Goal: Task Accomplishment & Management: Manage account settings

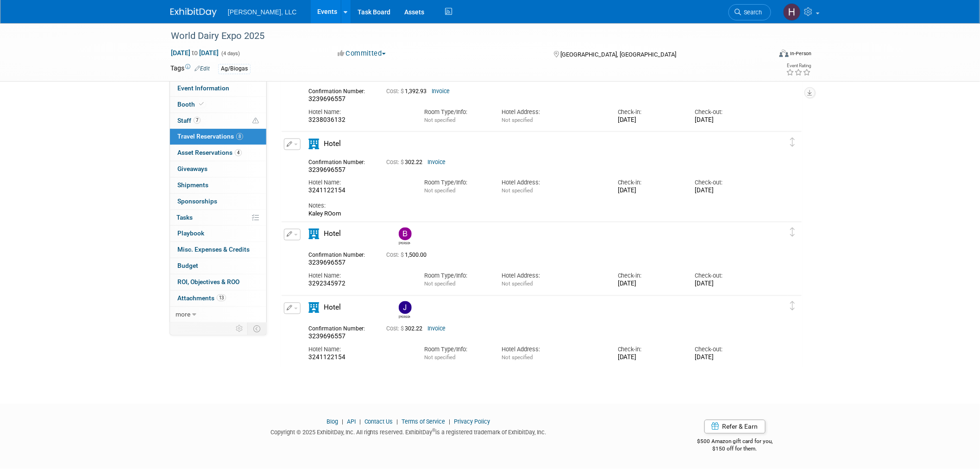
click at [293, 309] on button "button" at bounding box center [292, 309] width 17 height 12
click at [301, 321] on button "Edit Reservation" at bounding box center [323, 324] width 78 height 13
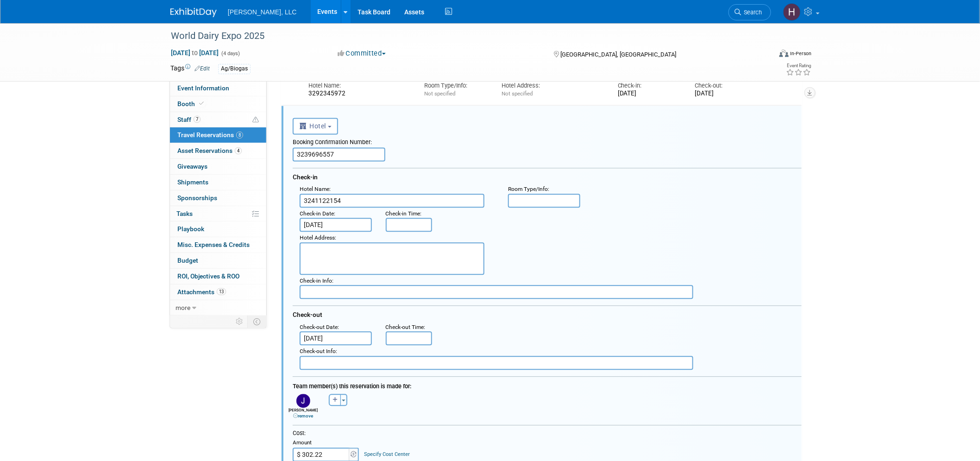
click at [293, 414] on icon at bounding box center [295, 416] width 5 height 5
click at [303, 396] on button "button" at bounding box center [300, 400] width 12 height 12
select select
click at [322, 416] on input "text" at bounding box center [337, 424] width 93 height 16
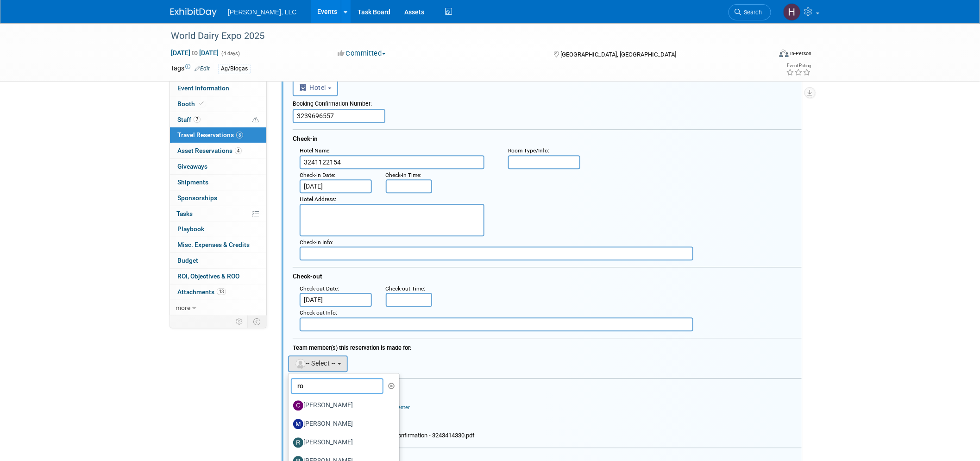
scroll to position [848, 0]
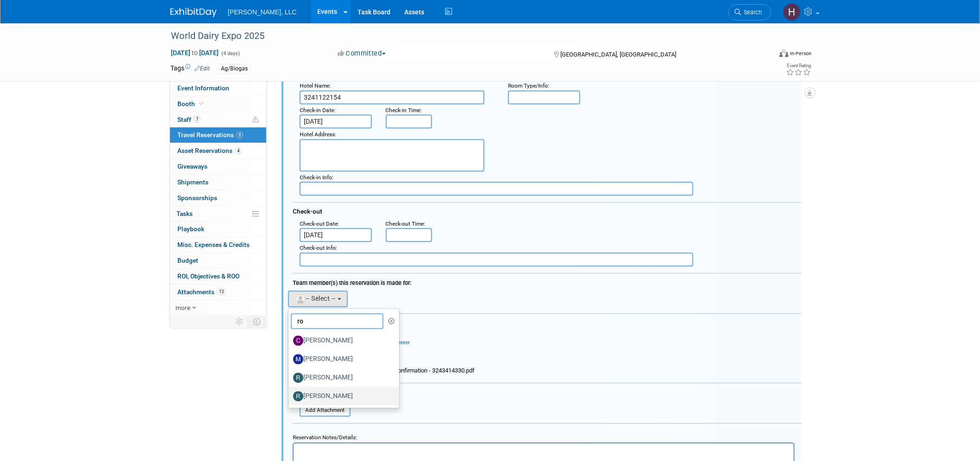
type input "ro"
click at [344, 389] on label "Rodolfo Querales" at bounding box center [341, 396] width 97 height 15
click at [290, 392] on input "Rodolfo Querales" at bounding box center [287, 395] width 6 height 6
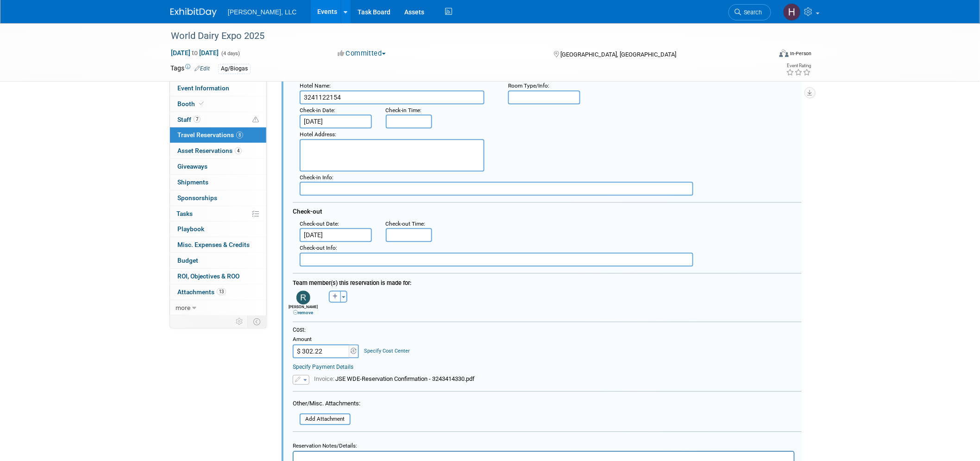
click at [303, 379] on span "button" at bounding box center [305, 380] width 4 height 2
click at [304, 390] on icon at bounding box center [306, 393] width 7 height 6
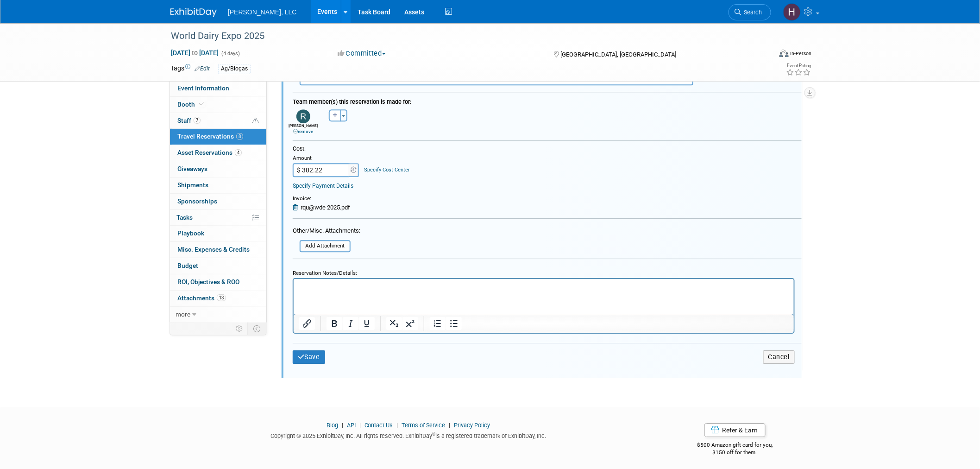
scroll to position [1031, 0]
click at [305, 348] on button "Save" at bounding box center [309, 354] width 32 height 13
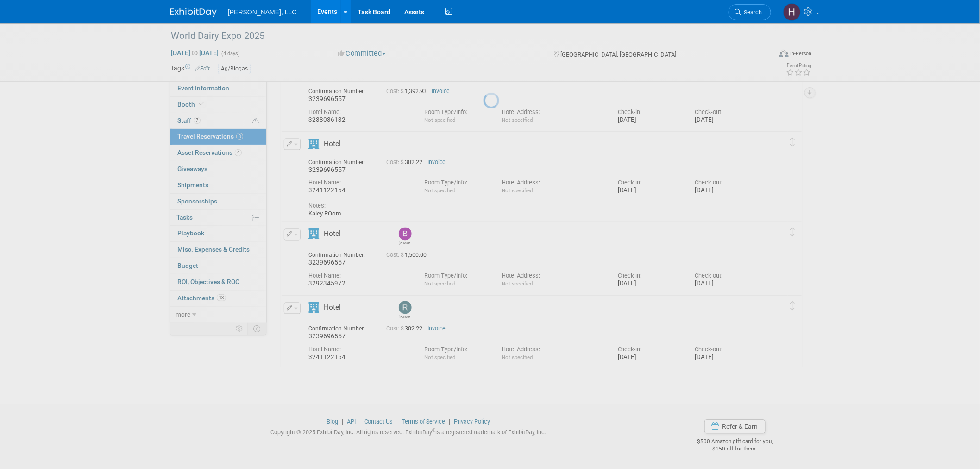
scroll to position [555, 0]
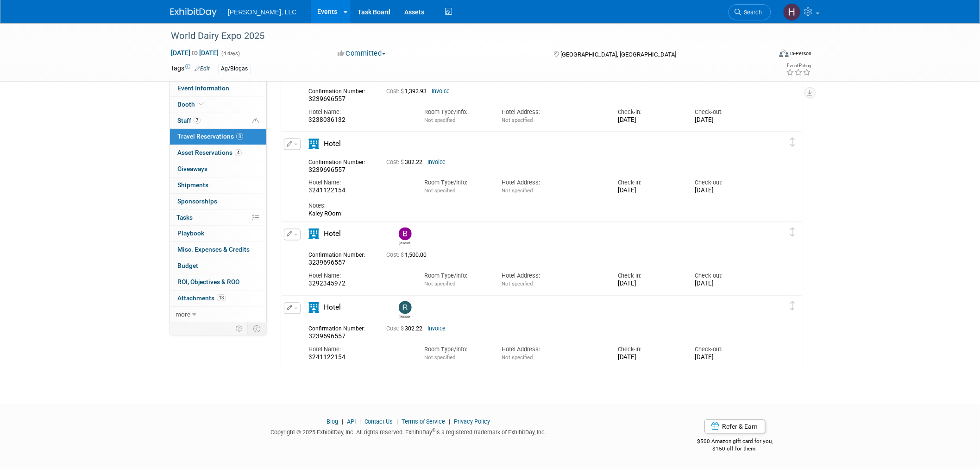
click at [311, 13] on link "Events" at bounding box center [328, 11] width 34 height 23
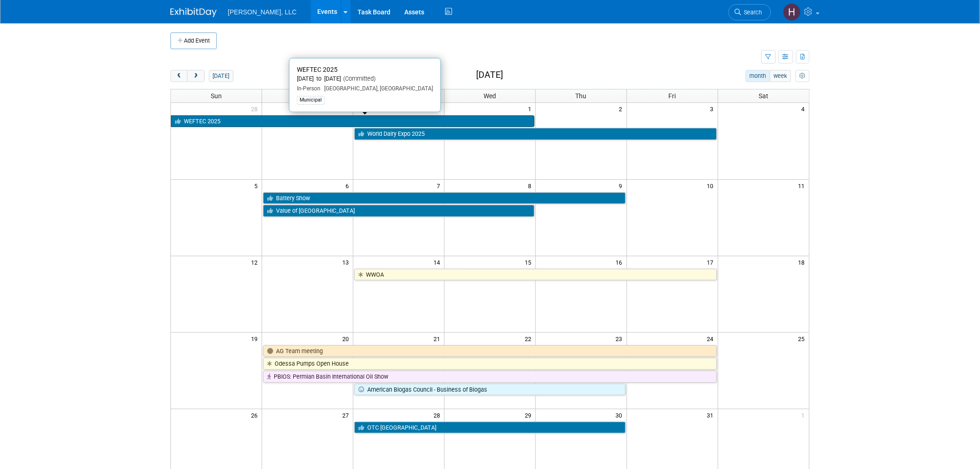
click at [409, 119] on link "WEFTEC 2025" at bounding box center [353, 121] width 364 height 12
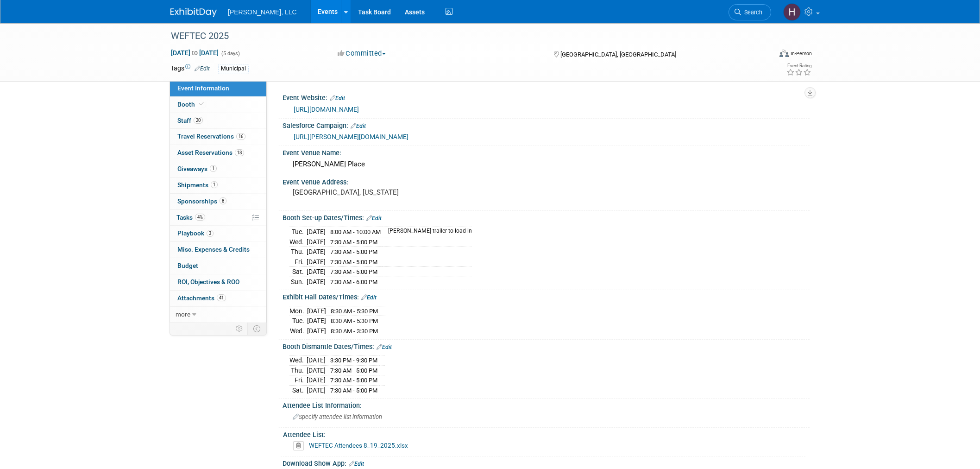
select select "Municipal"
click at [220, 136] on span "Travel Reservations 16" at bounding box center [211, 135] width 68 height 7
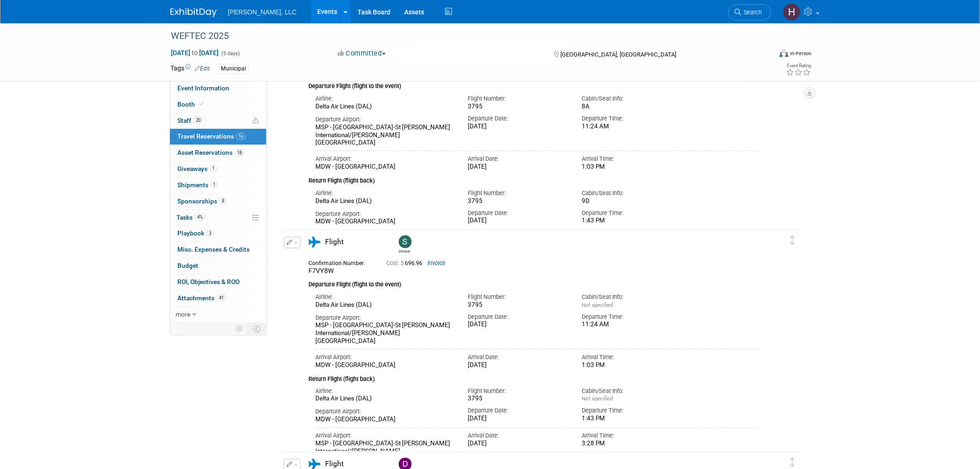
scroll to position [360, 0]
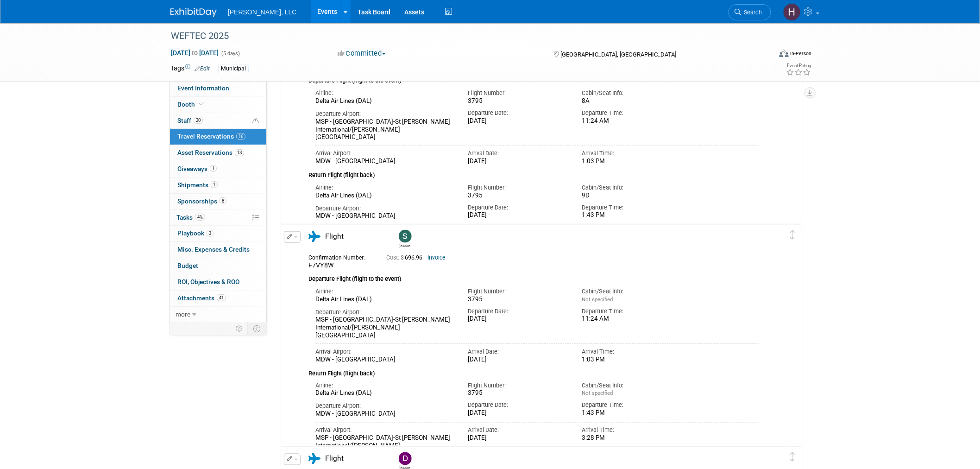
drag, startPoint x: 277, startPoint y: 417, endPoint x: 884, endPoint y: 236, distance: 633.3
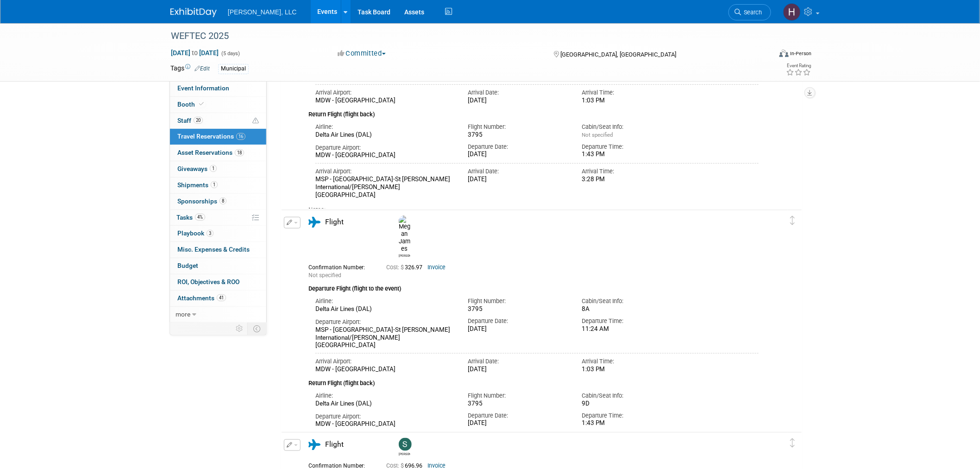
scroll to position [0, 0]
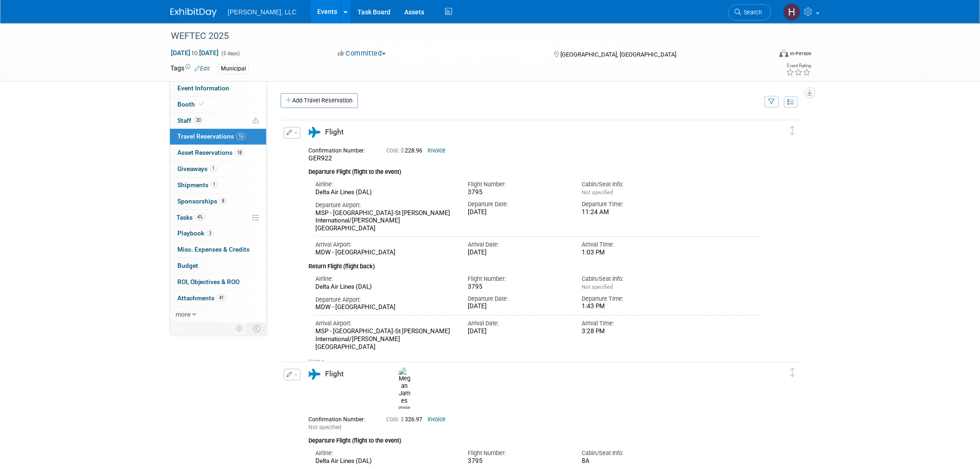
click at [311, 15] on link "Events" at bounding box center [328, 11] width 34 height 23
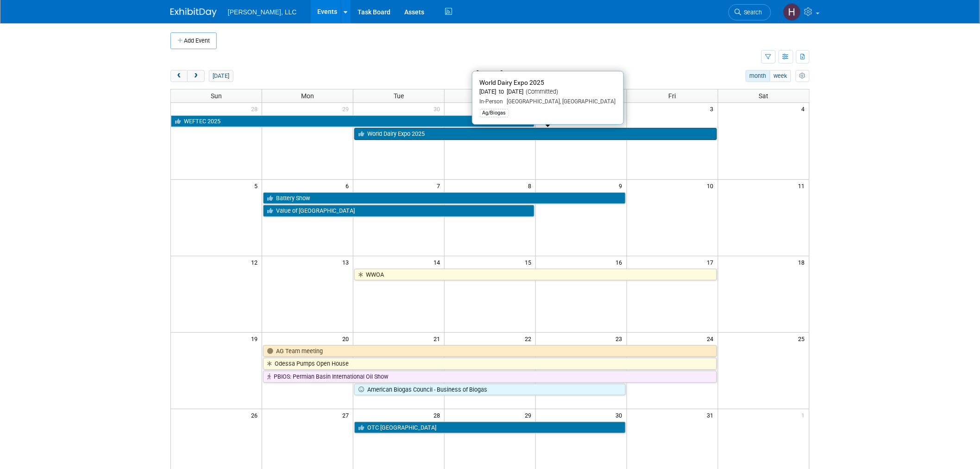
click at [384, 135] on link "World Dairy Expo 2025" at bounding box center [535, 134] width 362 height 12
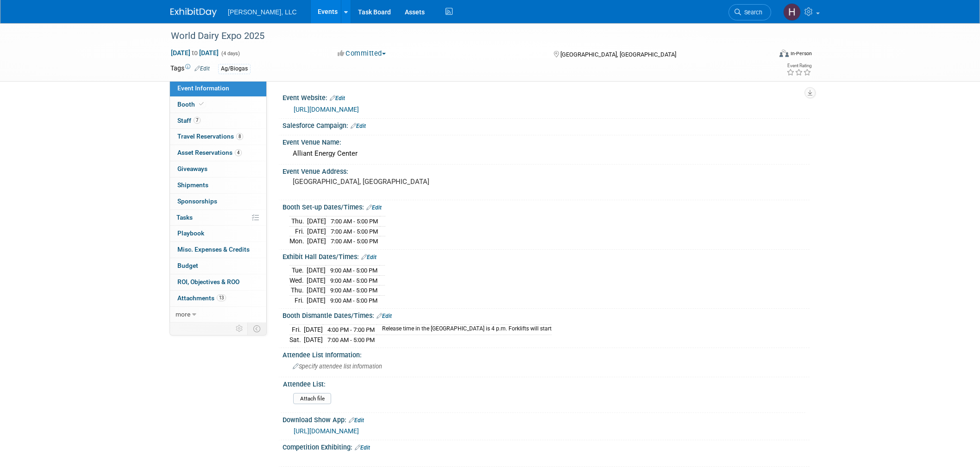
select select "Ag/Biogas"
click at [210, 141] on link "8 Travel Reservations 8" at bounding box center [218, 137] width 96 height 16
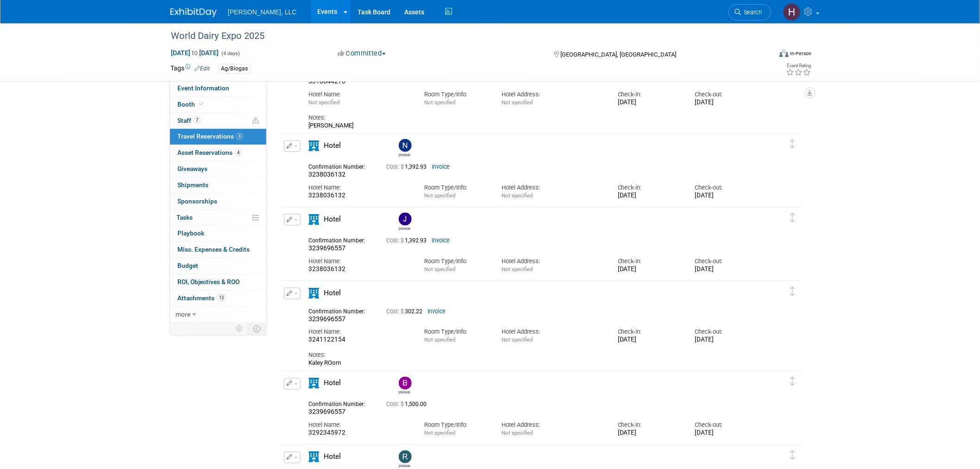
scroll to position [555, 0]
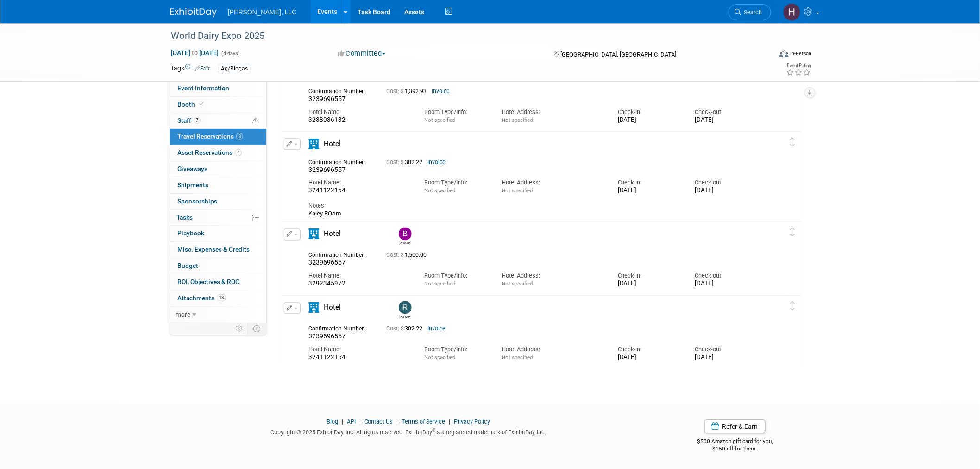
click at [441, 328] on link "Invoice" at bounding box center [437, 329] width 18 height 6
click at [293, 235] on button "button" at bounding box center [292, 235] width 17 height 12
click at [471, 246] on div "Bernhard" at bounding box center [568, 236] width 348 height 23
click at [429, 252] on span "Cost: $ 1,500.00" at bounding box center [408, 255] width 44 height 6
click at [331, 260] on span "3239696557" at bounding box center [327, 262] width 37 height 7
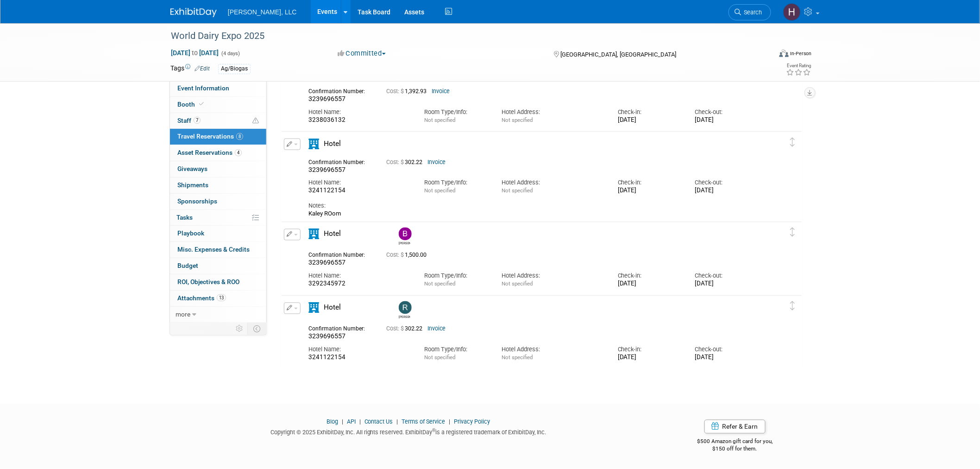
click at [331, 260] on span "3239696557" at bounding box center [327, 262] width 37 height 7
copy span "3239696557"
click at [333, 168] on span "3239696557" at bounding box center [327, 169] width 37 height 7
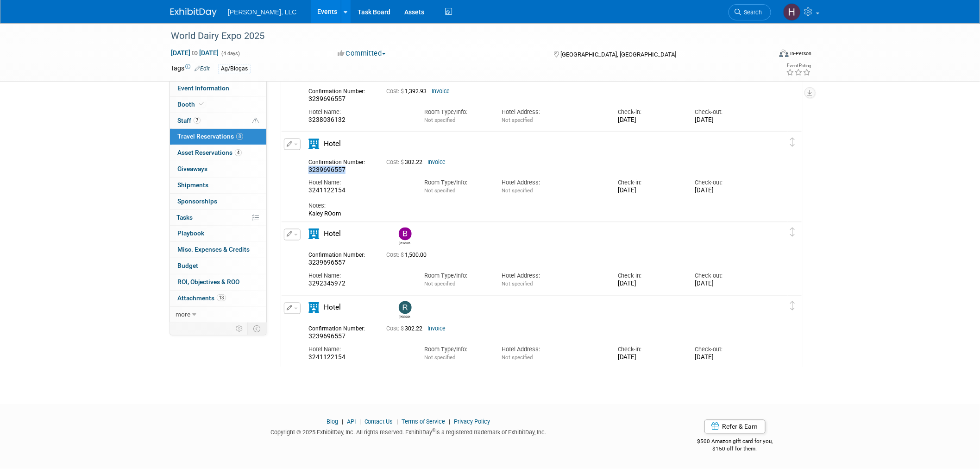
click at [333, 168] on span "3239696557" at bounding box center [327, 169] width 37 height 7
click at [439, 159] on link "Invoice" at bounding box center [437, 162] width 18 height 6
click at [328, 263] on span "3239696557" at bounding box center [327, 262] width 37 height 7
click at [323, 288] on div "Edit Reservation Bernhard" at bounding box center [535, 260] width 506 height 63
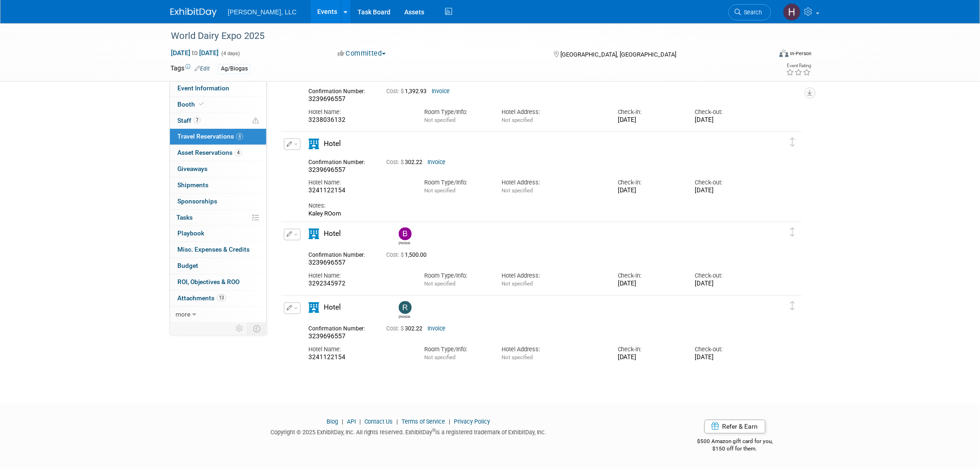
copy div "3292345972"
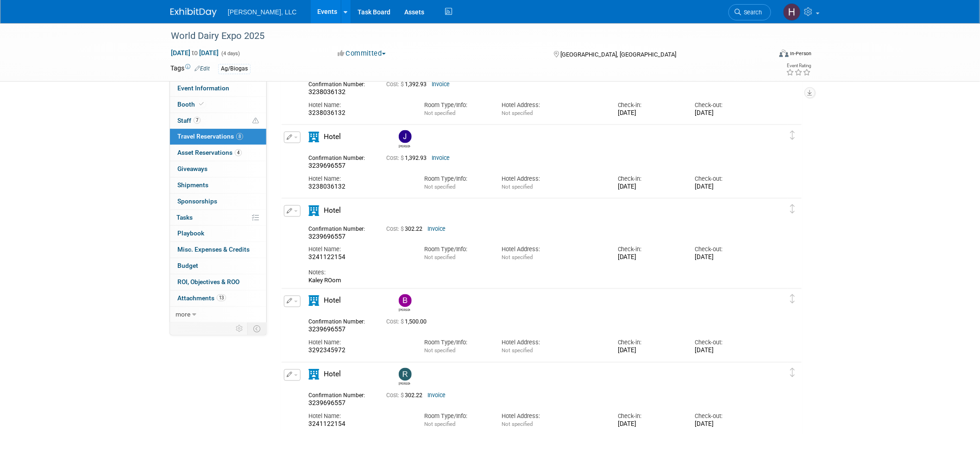
scroll to position [503, 0]
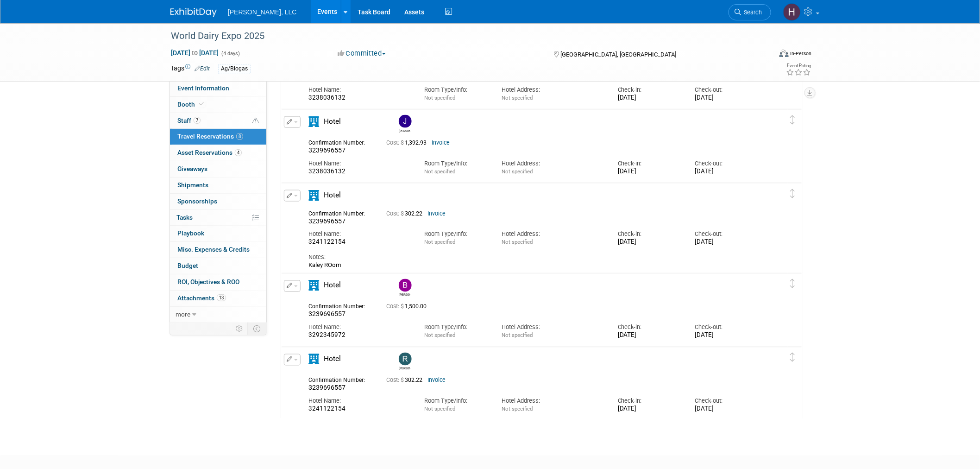
click at [443, 211] on link "Invoice" at bounding box center [437, 213] width 18 height 6
click at [330, 240] on div "3241122154" at bounding box center [360, 243] width 102 height 8
copy div "3241122154"
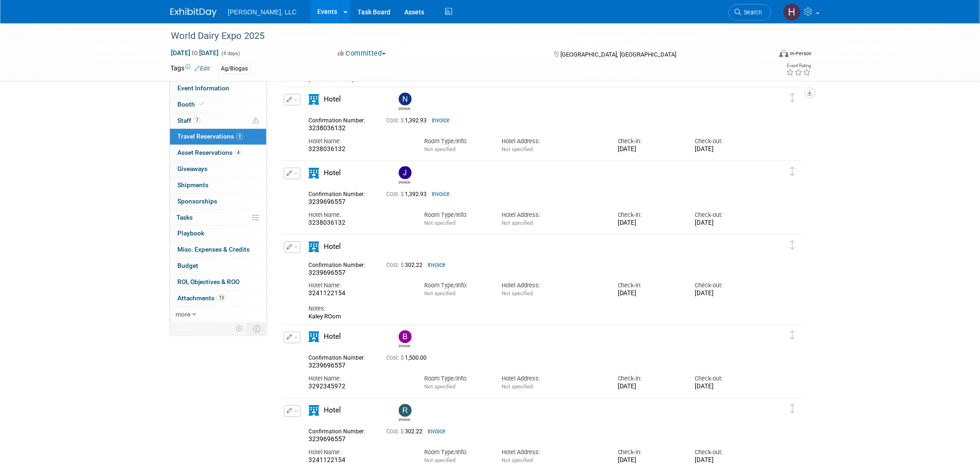
click at [361, 221] on div "3238036132" at bounding box center [360, 223] width 102 height 8
click at [337, 127] on span "3238036132" at bounding box center [327, 127] width 37 height 7
copy span "3238036132"
click at [446, 117] on link "Invoice" at bounding box center [441, 120] width 18 height 6
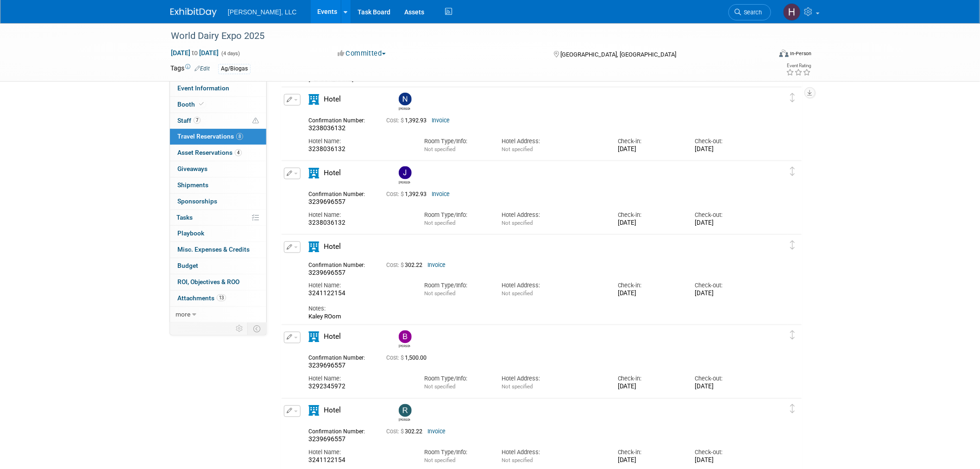
click at [294, 100] on button "button" at bounding box center [292, 100] width 17 height 12
click at [320, 116] on button "Edit Reservation" at bounding box center [323, 115] width 78 height 13
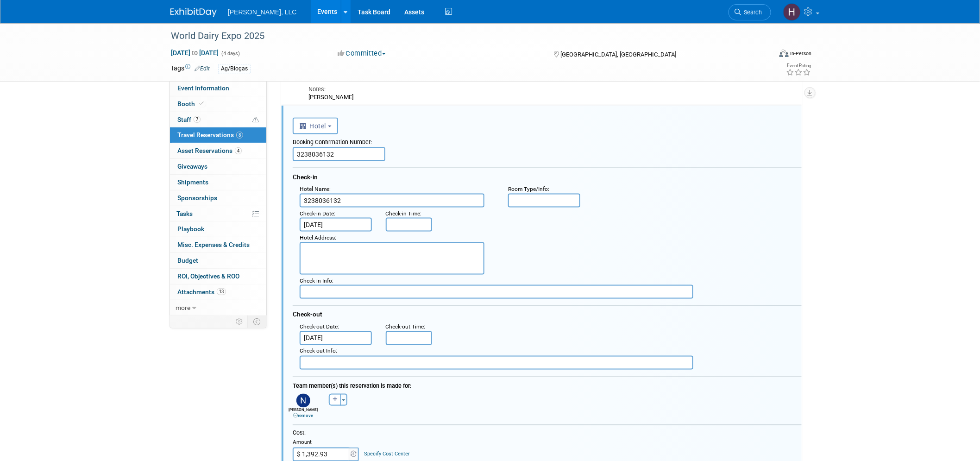
scroll to position [0, 0]
drag, startPoint x: 346, startPoint y: 196, endPoint x: 270, endPoint y: 194, distance: 76.0
click at [270, 194] on div "Event Information Event Info Booth Booth 7 Staff 7 Staff 8 Travel Reservations …" at bounding box center [490, 270] width 653 height 1361
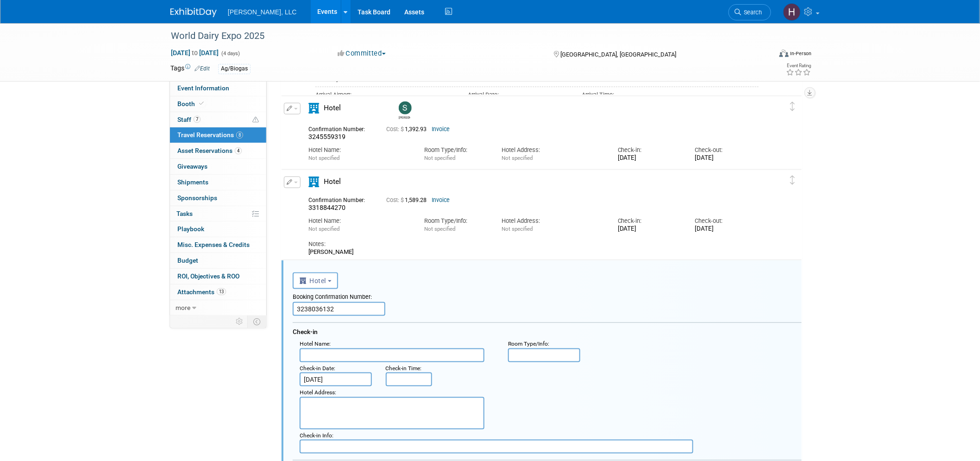
scroll to position [279, 0]
click at [343, 350] on input "text" at bounding box center [392, 355] width 185 height 14
paste input "Hilton Garden Inn Madison Downtown"
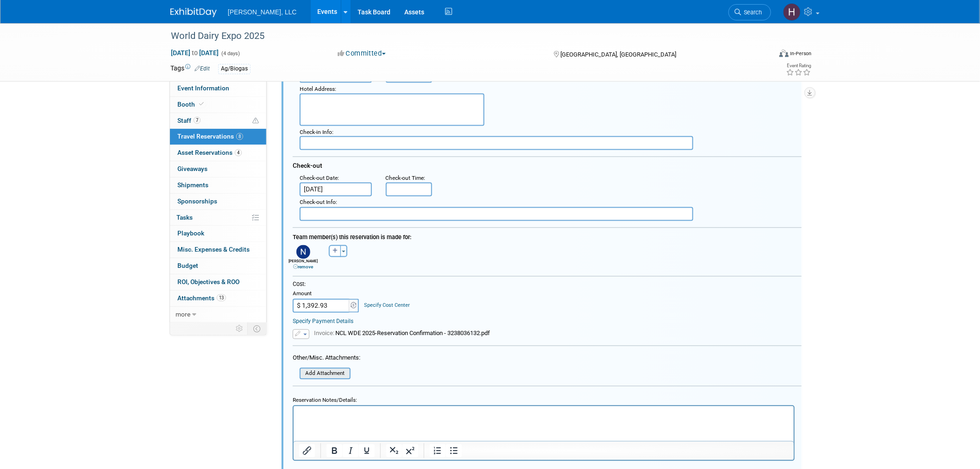
scroll to position [588, 0]
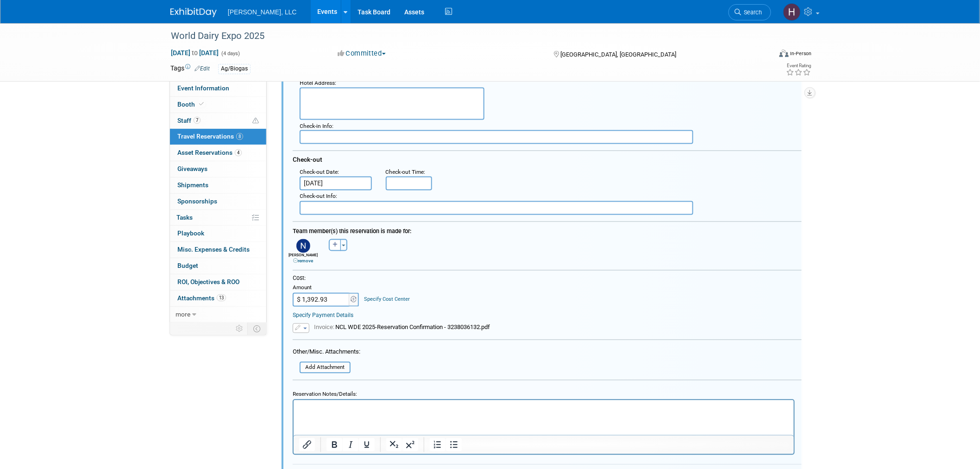
type input "Hilton Garden Inn Madison Downtown"
click at [309, 468] on button "Save" at bounding box center [309, 478] width 32 height 13
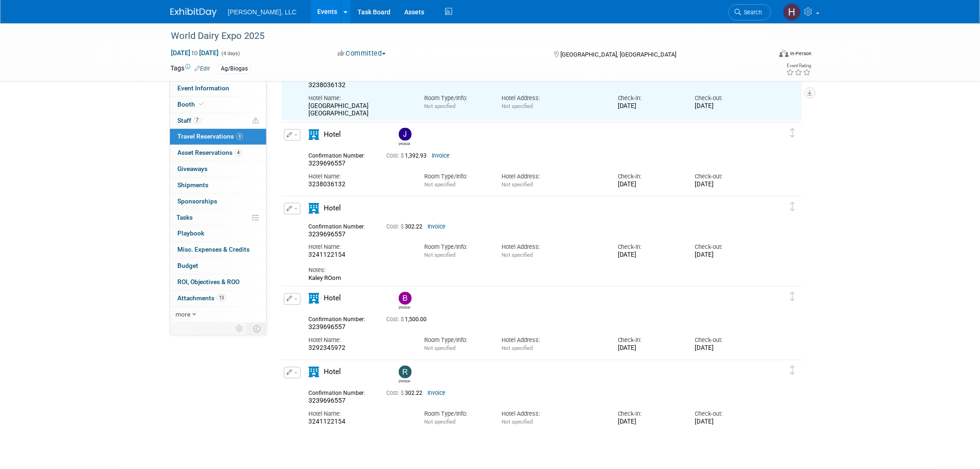
scroll to position [434, 0]
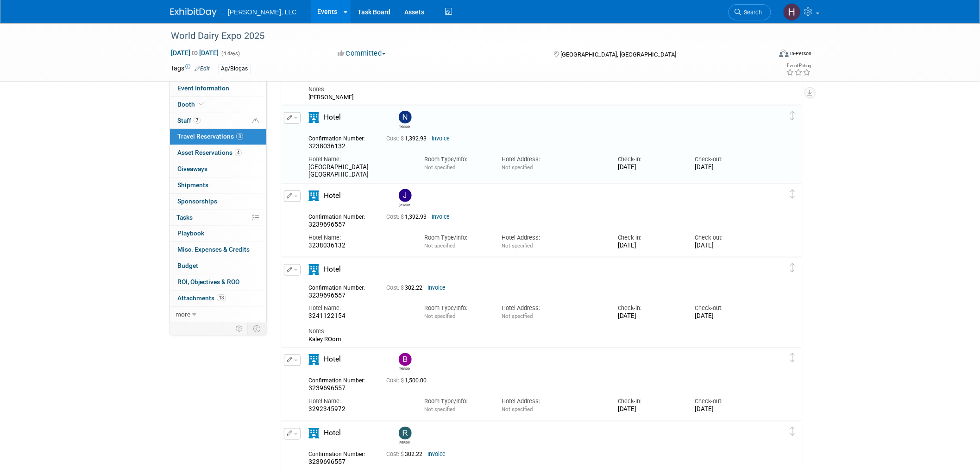
click at [439, 217] on link "Invoice" at bounding box center [441, 217] width 18 height 6
click at [299, 199] on button "button" at bounding box center [292, 196] width 17 height 12
click at [301, 210] on button "Edit Reservation" at bounding box center [323, 212] width 78 height 13
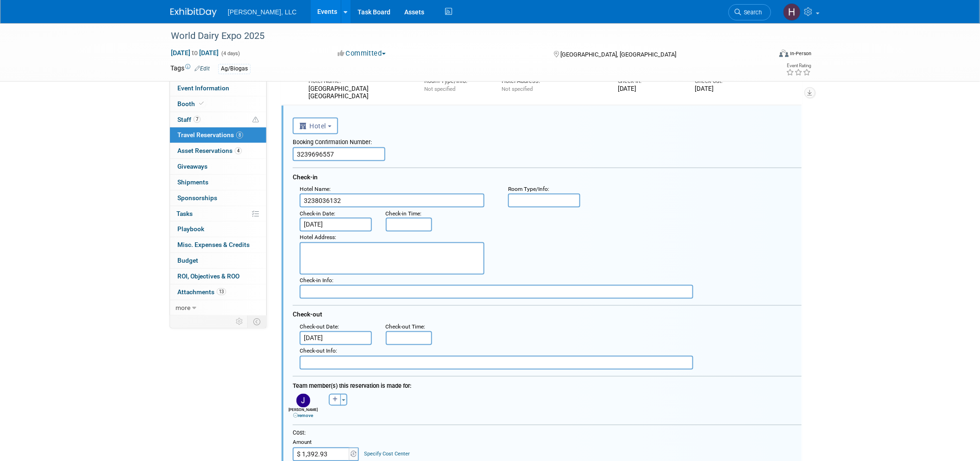
scroll to position [0, 0]
click at [319, 248] on textarea at bounding box center [392, 258] width 185 height 32
paste textarea "3239696557"
type textarea "3239696557"
drag, startPoint x: 350, startPoint y: 198, endPoint x: 269, endPoint y: 196, distance: 80.6
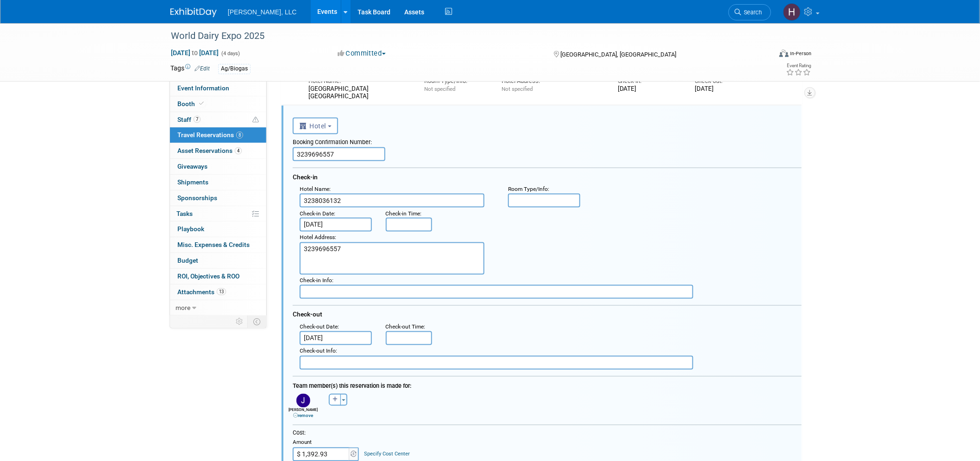
click at [270, 198] on div "Event Information Event Info Booth Booth 7 Staff 7 Staff 8 Travel Reservations …" at bounding box center [490, 193] width 653 height 1365
drag, startPoint x: 340, startPoint y: 96, endPoint x: 308, endPoint y: 87, distance: 33.2
click at [309, 87] on div "Hilton Garden Inn Madison Downtown" at bounding box center [360, 93] width 102 height 16
copy div "Hilton Garden Inn Madison Downtown"
click at [367, 208] on div "Check-in Date : Sep 29, 2025" at bounding box center [336, 220] width 86 height 25
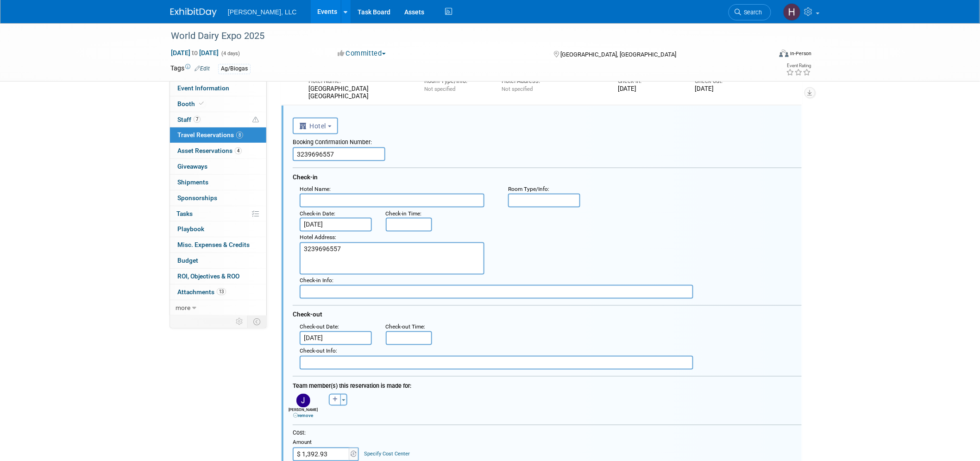
click at [365, 195] on input "text" at bounding box center [392, 201] width 185 height 14
paste input "Hilton Garden Inn Madison Downtown"
type input "Hilton Garden Inn Madison Downtown"
drag, startPoint x: 327, startPoint y: 248, endPoint x: 271, endPoint y: 247, distance: 56.5
click at [271, 247] on div "Event Information Event Info Booth Booth 7 Staff 7 Staff 8 Travel Reservations …" at bounding box center [490, 193] width 653 height 1365
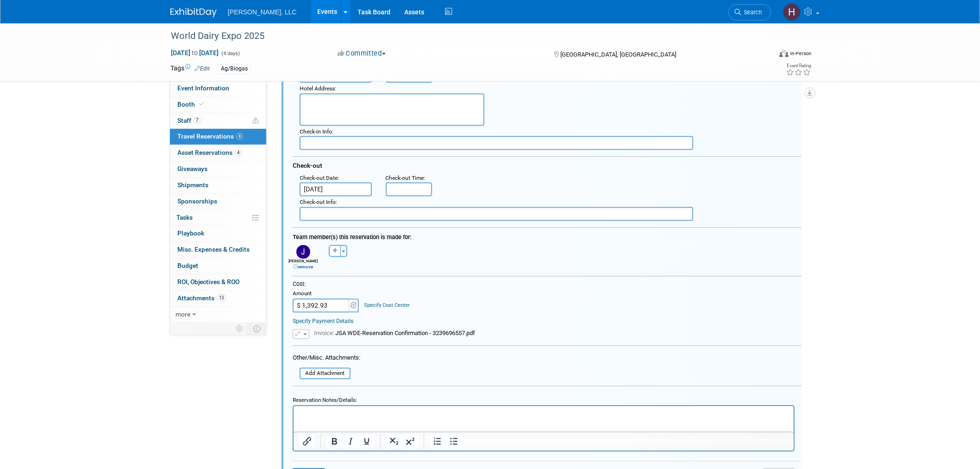
scroll to position [666, 0]
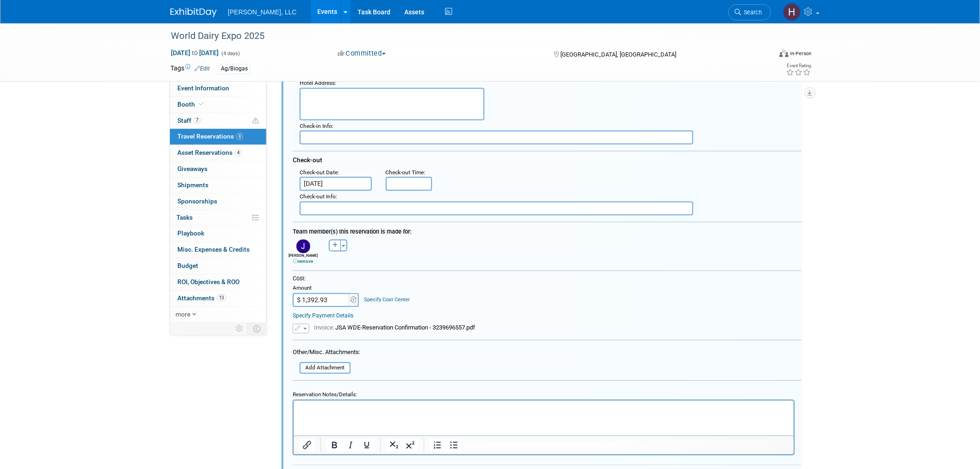
drag, startPoint x: 311, startPoint y: 359, endPoint x: 379, endPoint y: 352, distance: 68.0
click at [379, 352] on form "<i class="fas fa-plane" style="padding: 6px 4px 6px 1px;"></i> Flight <i class=…" at bounding box center [547, 227] width 509 height 539
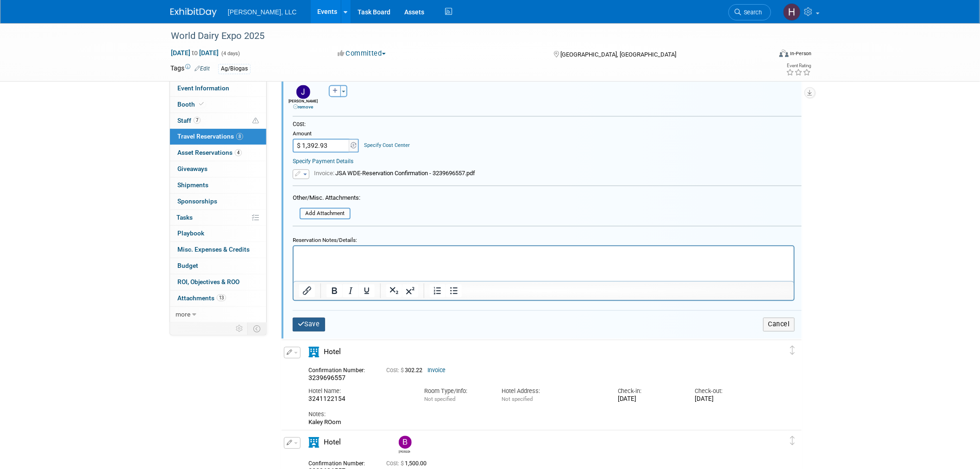
click at [309, 317] on button "Save" at bounding box center [309, 323] width 32 height 13
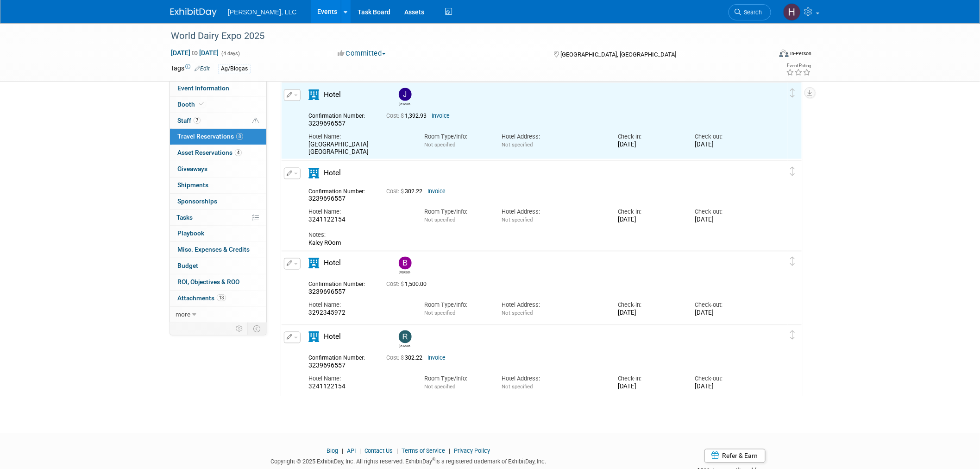
scroll to position [512, 0]
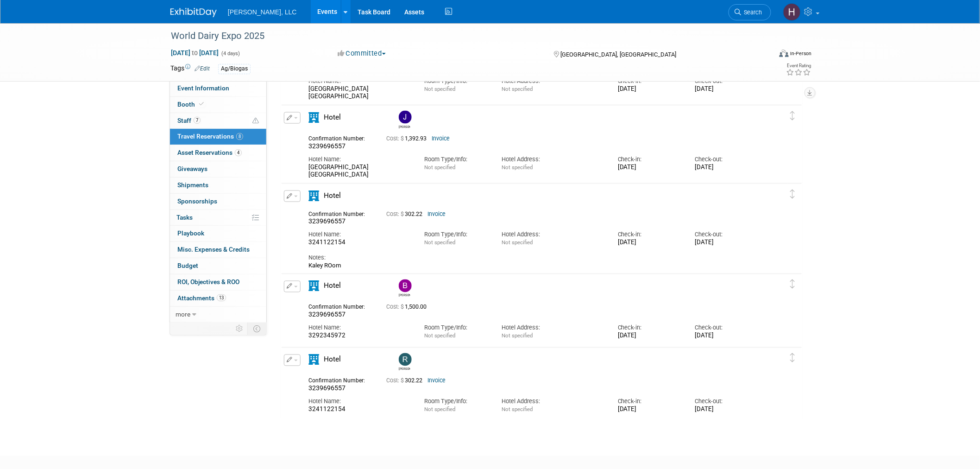
click at [438, 211] on link "Invoice" at bounding box center [437, 214] width 18 height 6
click at [297, 286] on button "button" at bounding box center [292, 287] width 17 height 12
click at [294, 192] on button "button" at bounding box center [292, 196] width 17 height 12
click at [322, 215] on button "Edit Reservation" at bounding box center [323, 212] width 78 height 13
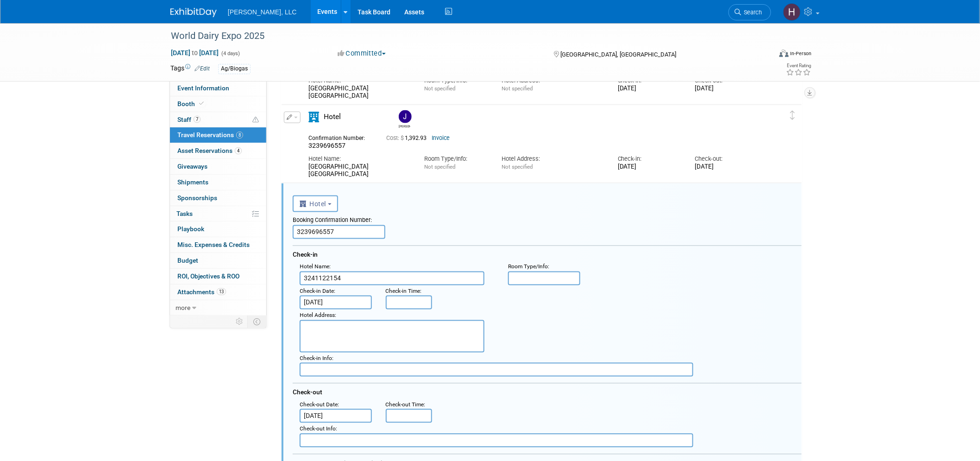
scroll to position [487, 0]
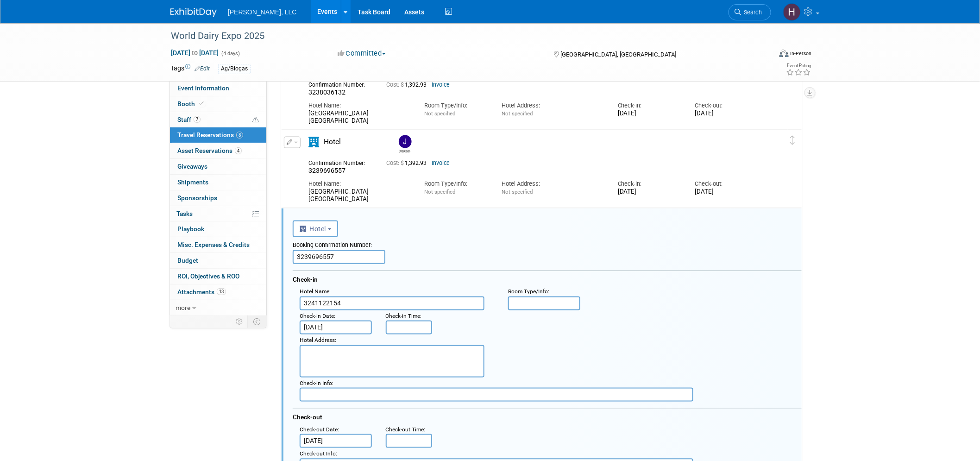
click at [334, 252] on input "3239696557" at bounding box center [339, 257] width 93 height 14
paste input "44561300"
type input "3244561300"
drag, startPoint x: 344, startPoint y: 295, endPoint x: 296, endPoint y: 295, distance: 47.3
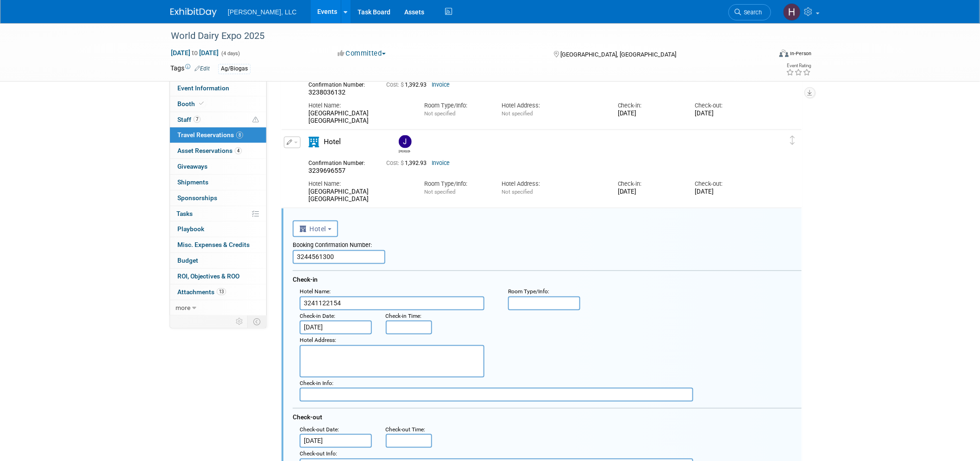
click at [296, 295] on div "Hotel Name : 3241122154" at bounding box center [397, 298] width 208 height 25
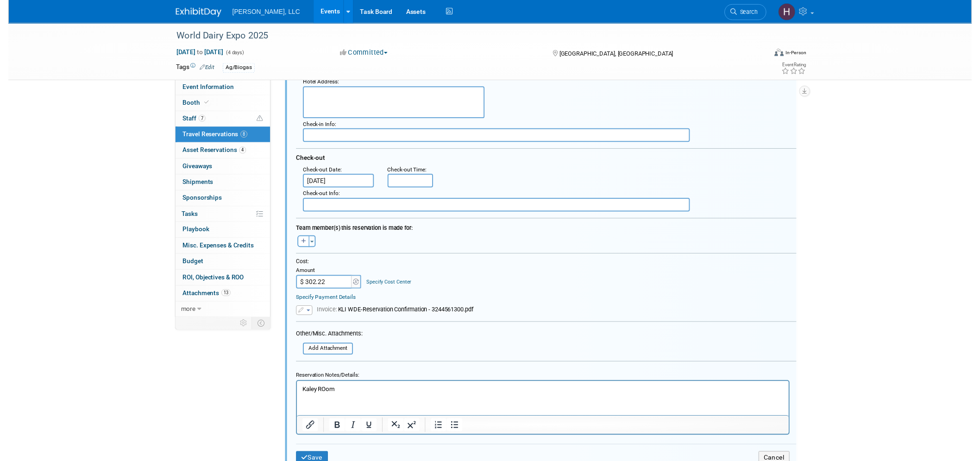
scroll to position [642, 0]
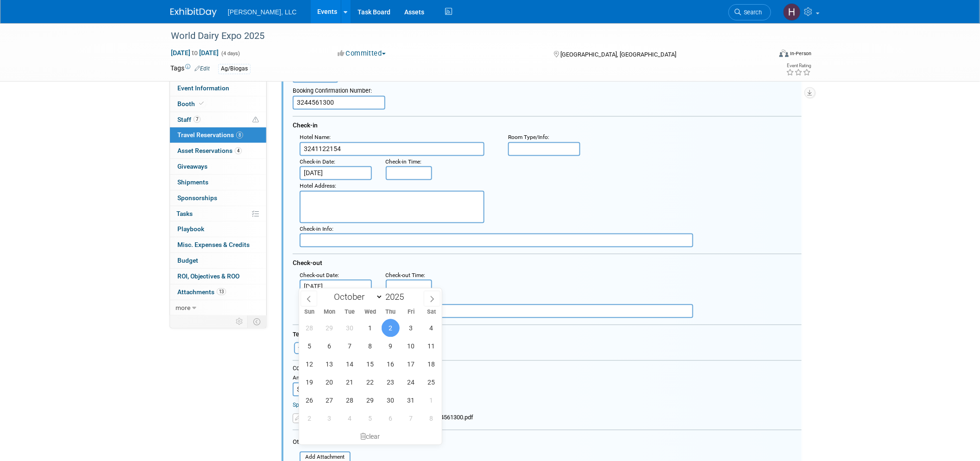
click at [340, 280] on input "Oct 2, 2025" at bounding box center [336, 287] width 72 height 14
click at [411, 326] on span "3" at bounding box center [411, 328] width 18 height 18
type input "Oct 3, 2025"
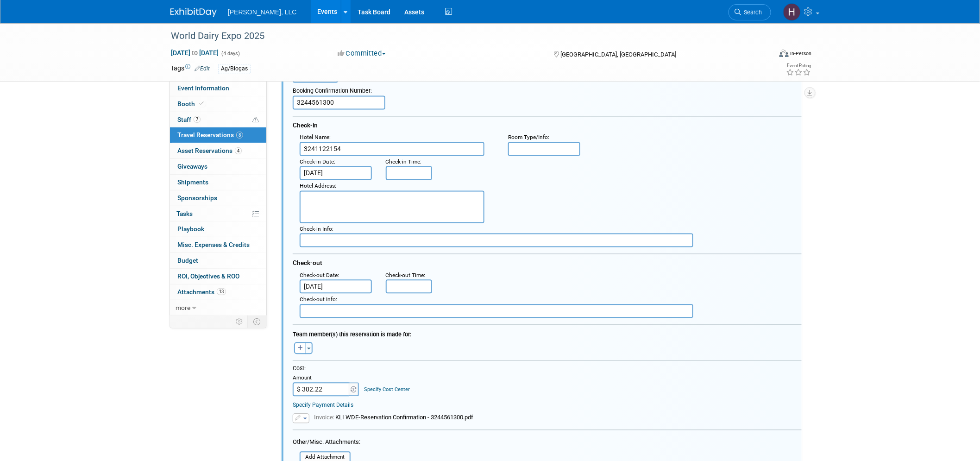
click at [340, 166] on input "Oct 1, 2025" at bounding box center [336, 173] width 72 height 14
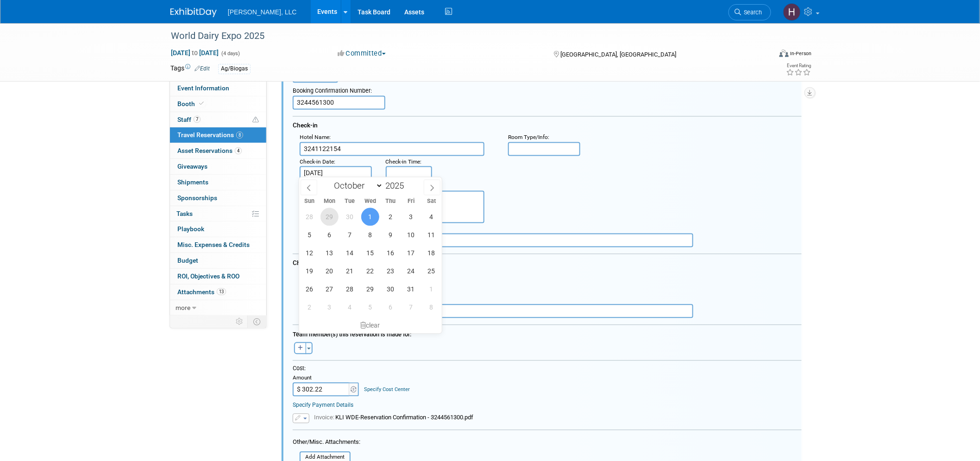
click at [330, 215] on span "29" at bounding box center [330, 217] width 18 height 18
type input "Sep 29, 2025"
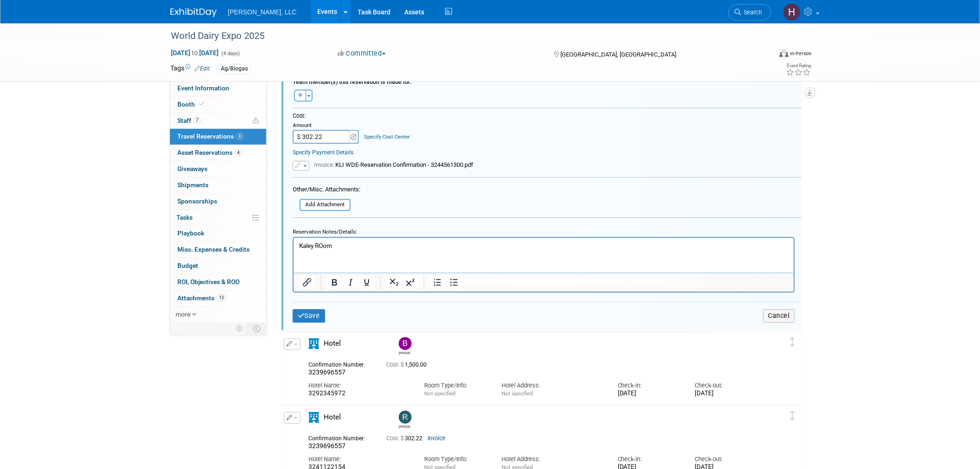
scroll to position [899, 0]
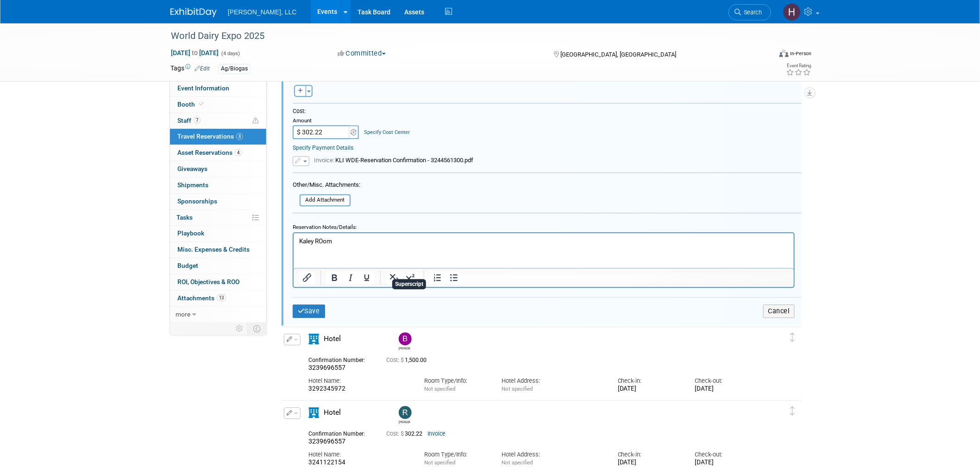
click at [395, 245] on html "Kaley ROom" at bounding box center [543, 239] width 500 height 13
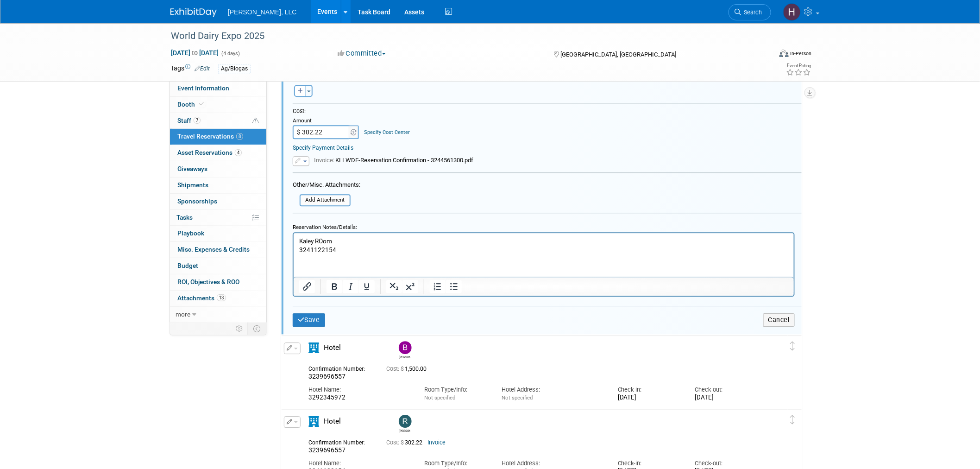
click at [427, 368] on div "Cost: $ 1,500.00" at bounding box center [553, 369] width 334 height 7
click at [305, 313] on button "Save" at bounding box center [309, 319] width 32 height 13
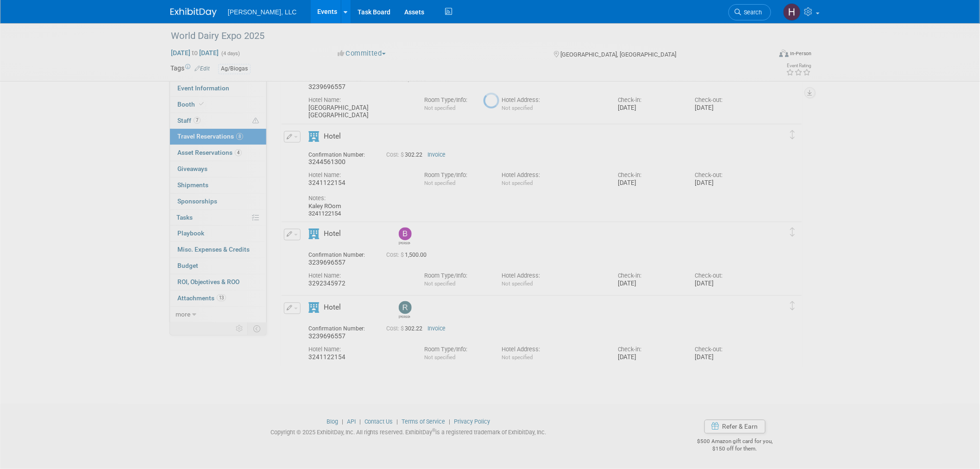
scroll to position [571, 0]
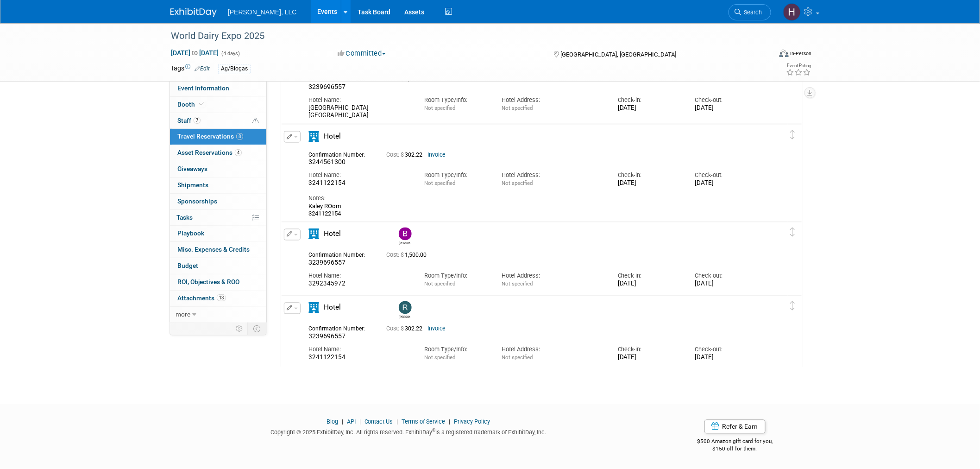
click at [441, 329] on link "Invoice" at bounding box center [437, 329] width 18 height 6
click at [296, 308] on span "button" at bounding box center [296, 309] width 4 height 2
click at [313, 325] on button "Edit Reservation" at bounding box center [323, 324] width 78 height 13
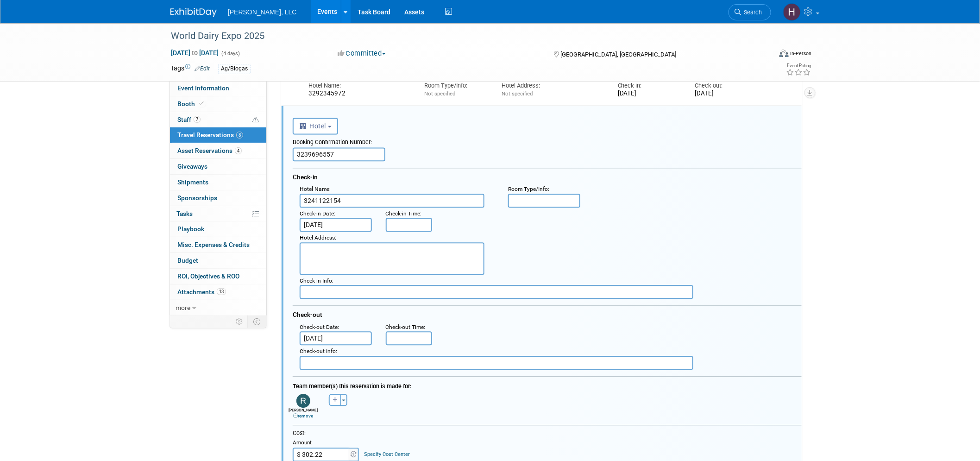
scroll to position [0, 0]
click at [327, 147] on input "3239696557" at bounding box center [339, 154] width 93 height 14
click at [325, 149] on input "3239696557" at bounding box center [339, 154] width 93 height 14
paste input "43414330"
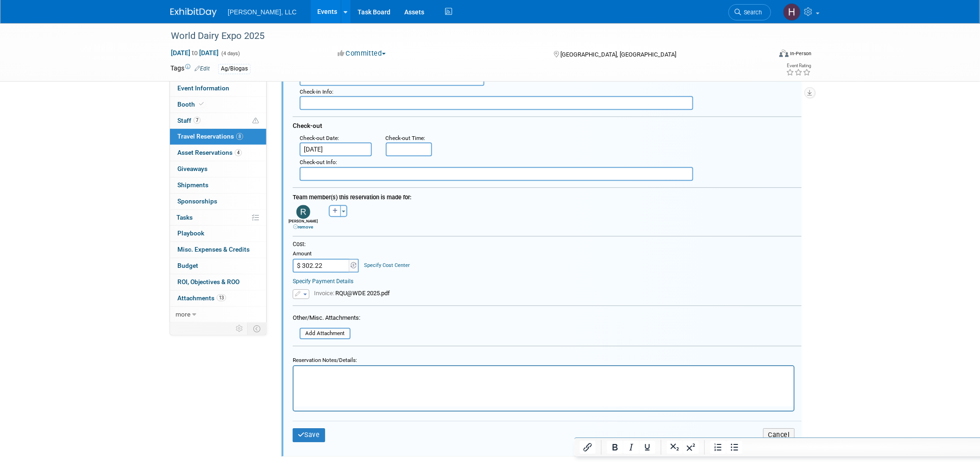
scroll to position [967, 0]
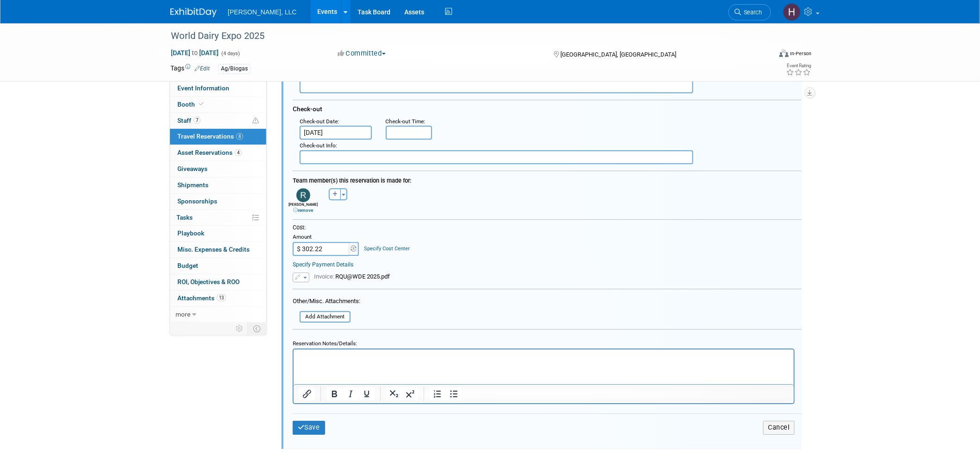
type input "3243414330"
click at [315, 421] on td "Save" at bounding box center [378, 427] width 170 height 13
click at [313, 421] on button "Save" at bounding box center [309, 427] width 32 height 13
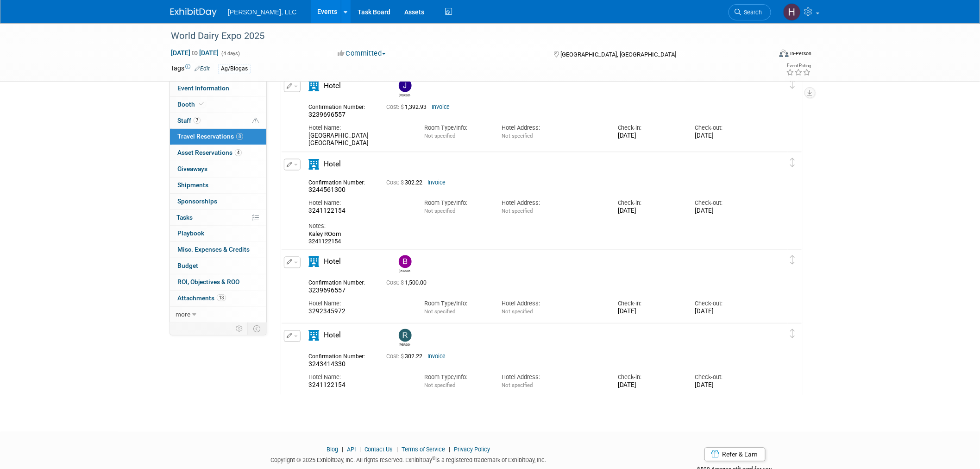
scroll to position [520, 0]
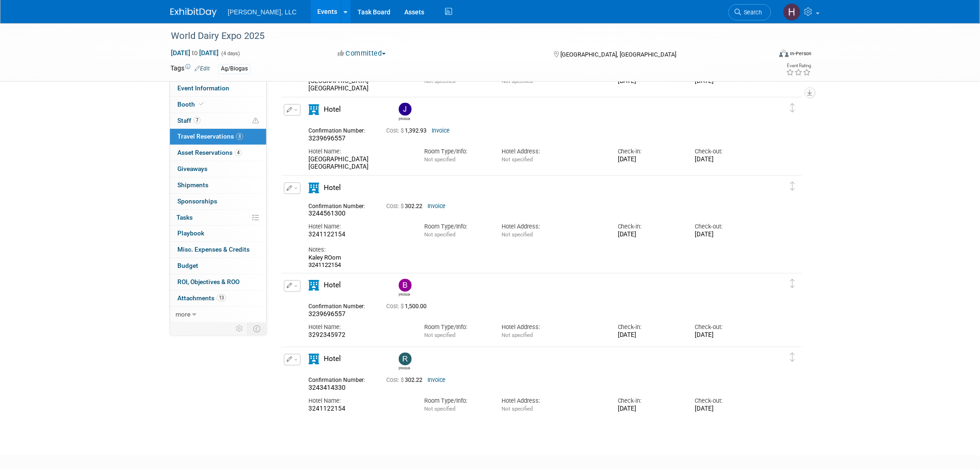
click at [297, 186] on button "button" at bounding box center [292, 189] width 17 height 12
click at [304, 204] on button "Edit Reservation" at bounding box center [323, 204] width 78 height 13
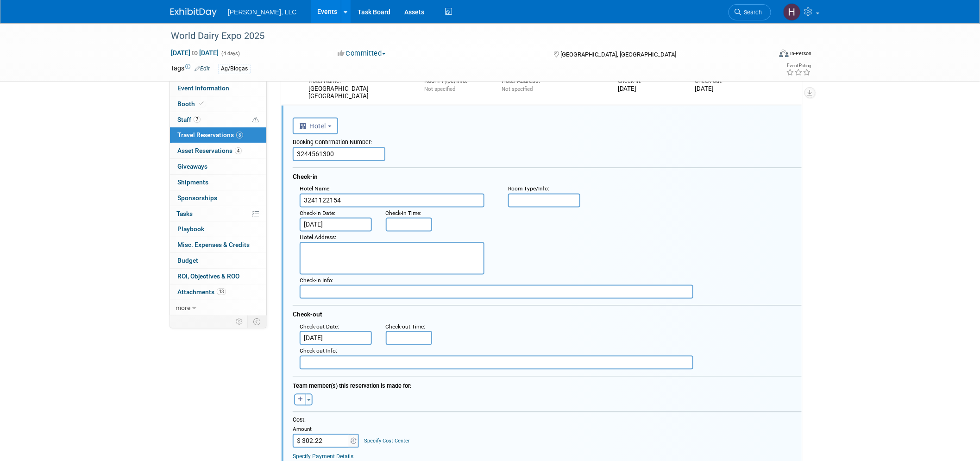
scroll to position [0, 0]
click at [310, 434] on input "$ 302.22" at bounding box center [322, 441] width 58 height 14
paste input "1,392.93"
type input "$ 1,392.93"
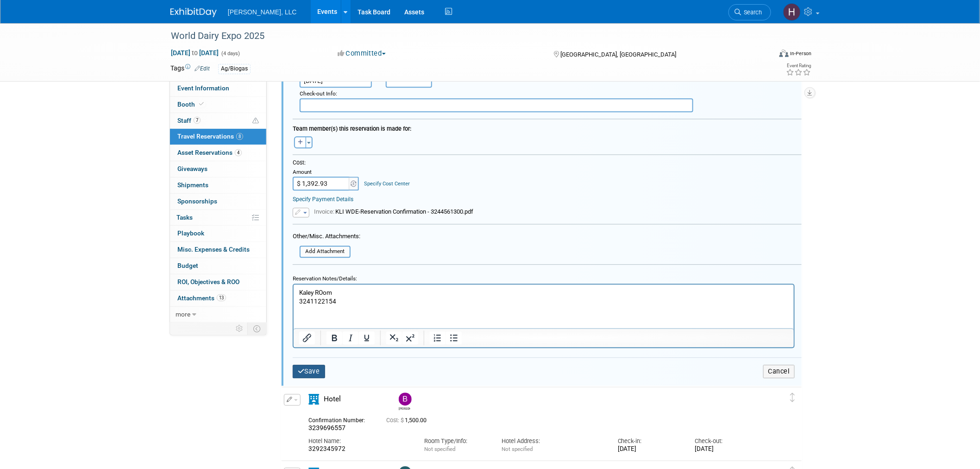
click at [312, 365] on button "Save" at bounding box center [309, 371] width 32 height 13
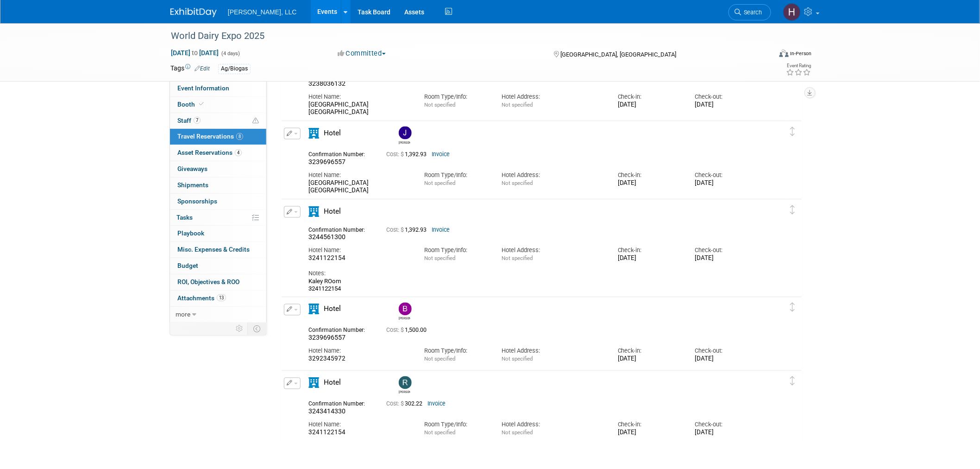
scroll to position [571, 0]
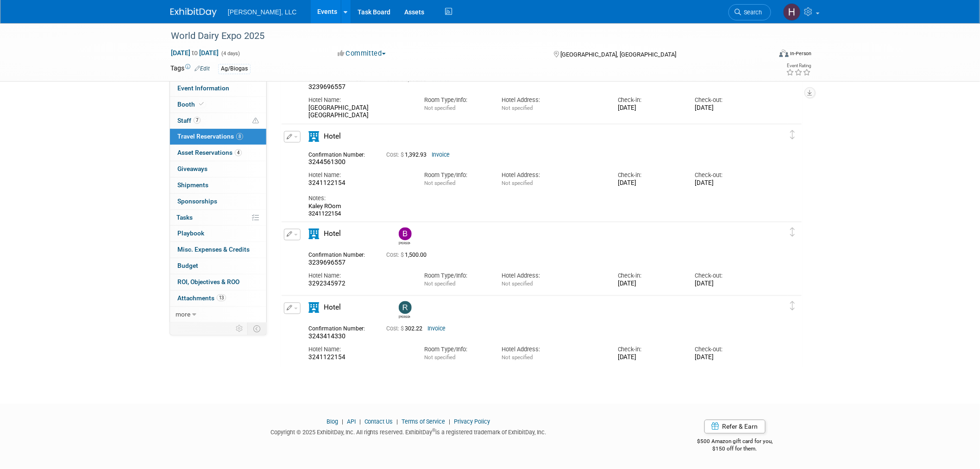
click at [296, 235] on button "button" at bounding box center [292, 235] width 17 height 12
click at [304, 248] on button "Edit Reservation" at bounding box center [323, 250] width 78 height 13
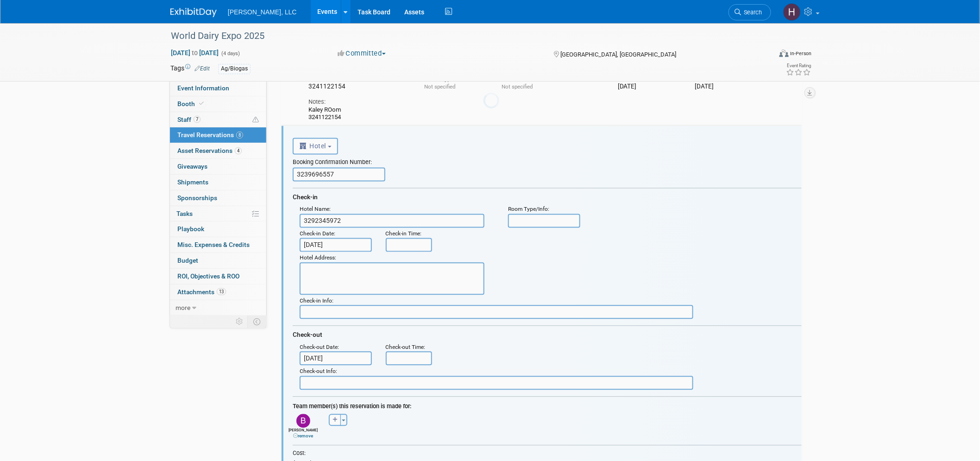
scroll to position [0, 0]
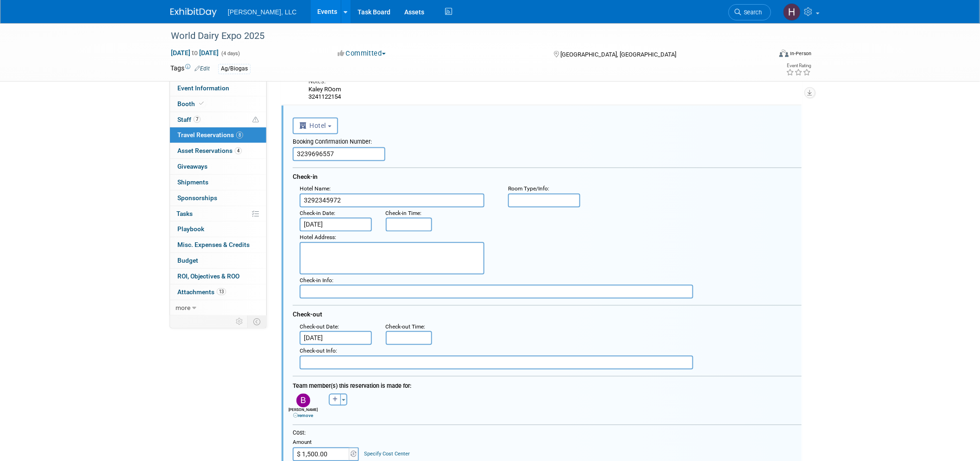
click at [320, 148] on input "3239696557" at bounding box center [339, 154] width 93 height 14
paste input "92345972"
type input "3292345972"
drag, startPoint x: 350, startPoint y: 196, endPoint x: 258, endPoint y: 194, distance: 91.8
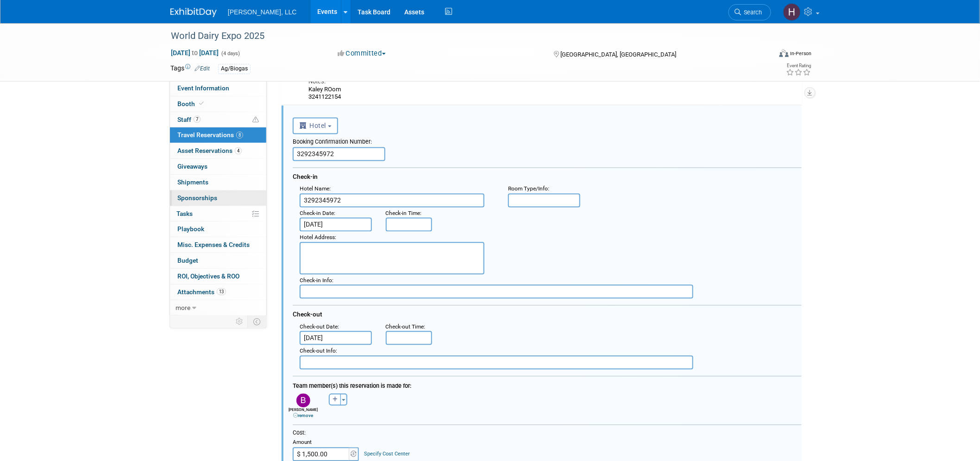
click at [258, 194] on div "Event Information Event Info Booth Booth 7 Staff 7 Staff 8 Travel Reservations …" at bounding box center [490, 25] width 653 height 1380
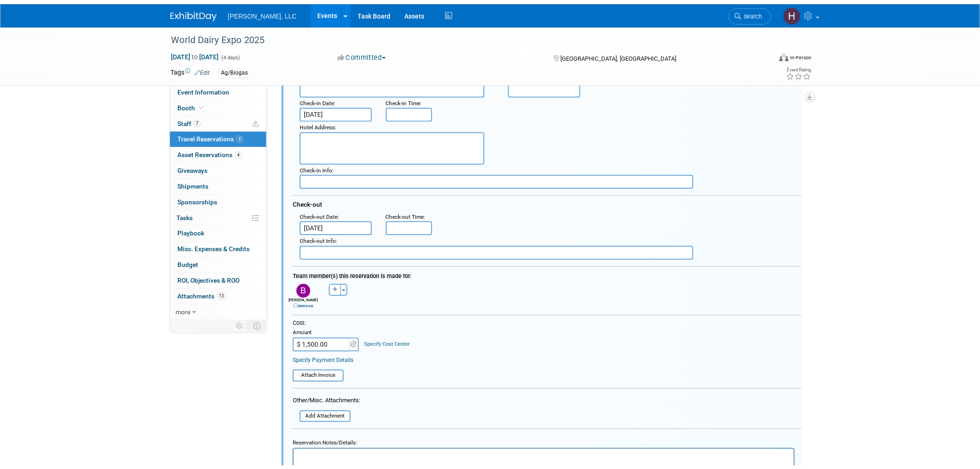
scroll to position [842, 0]
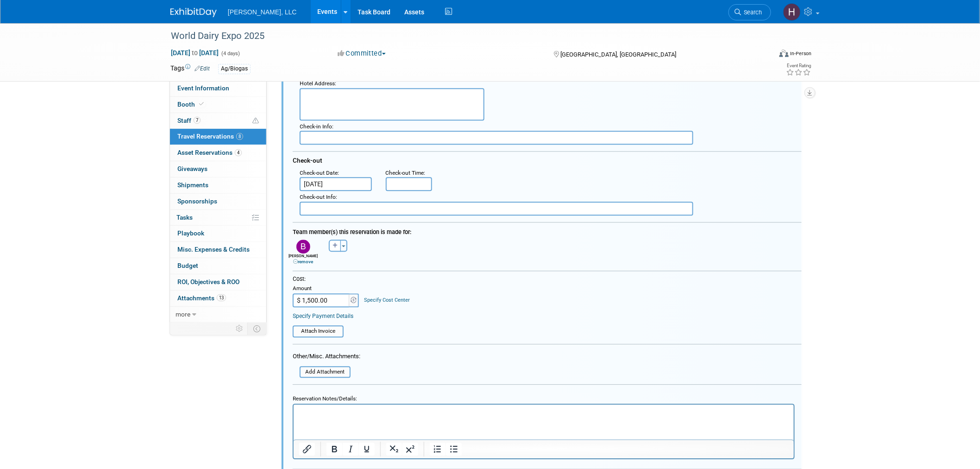
click at [317, 293] on input "$ 1,500.00" at bounding box center [322, 300] width 58 height 14
paste input "10.09"
type input "$ 1,510.09"
click at [309, 259] on link "remove" at bounding box center [303, 261] width 20 height 5
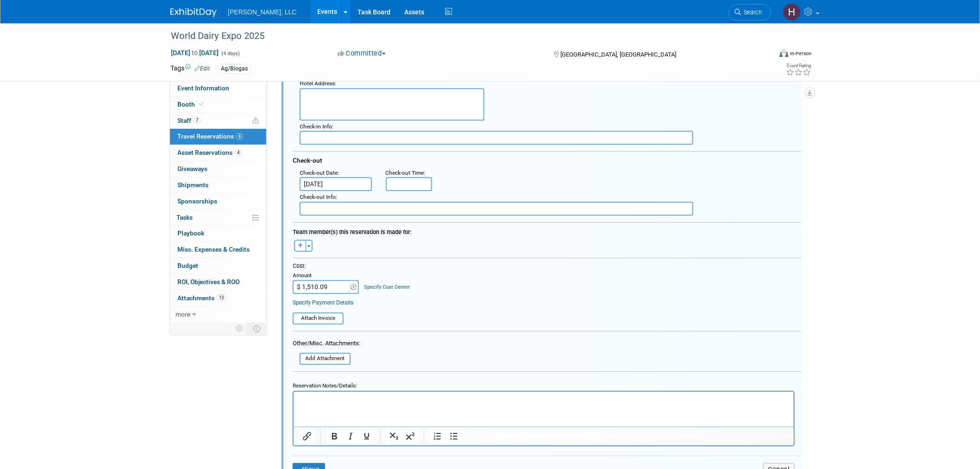
click at [300, 243] on icon "button" at bounding box center [300, 246] width 5 height 6
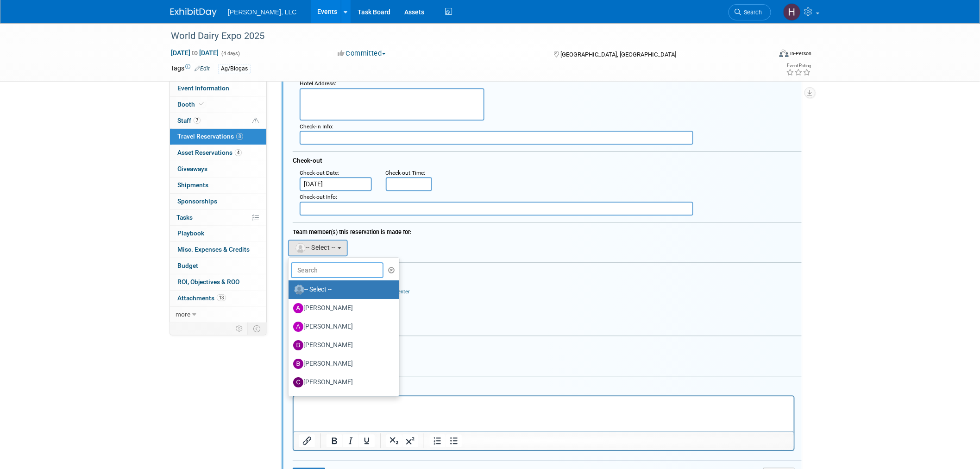
click at [332, 262] on input "text" at bounding box center [337, 270] width 93 height 16
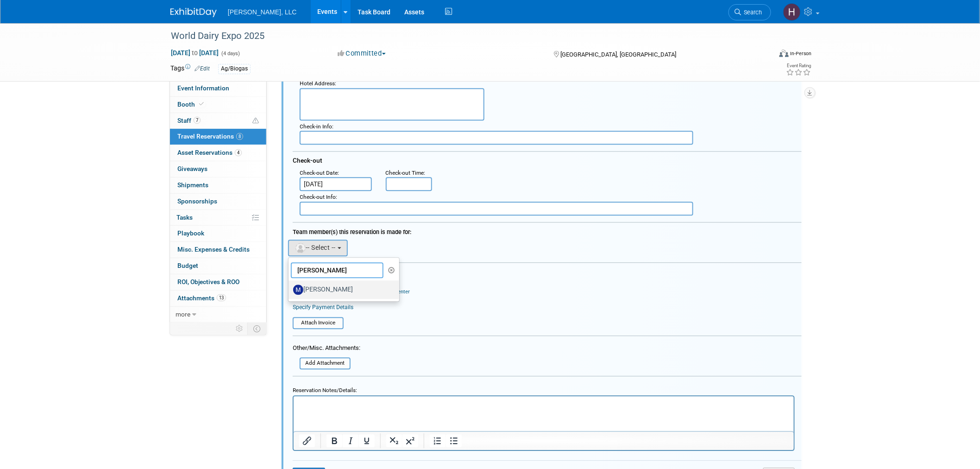
type input "mitch"
click at [334, 280] on link "Mitchell Brown" at bounding box center [344, 289] width 111 height 19
click at [334, 282] on label "Mitchell Brown" at bounding box center [341, 289] width 97 height 15
click at [290, 285] on input "Mitchell Brown" at bounding box center [287, 288] width 6 height 6
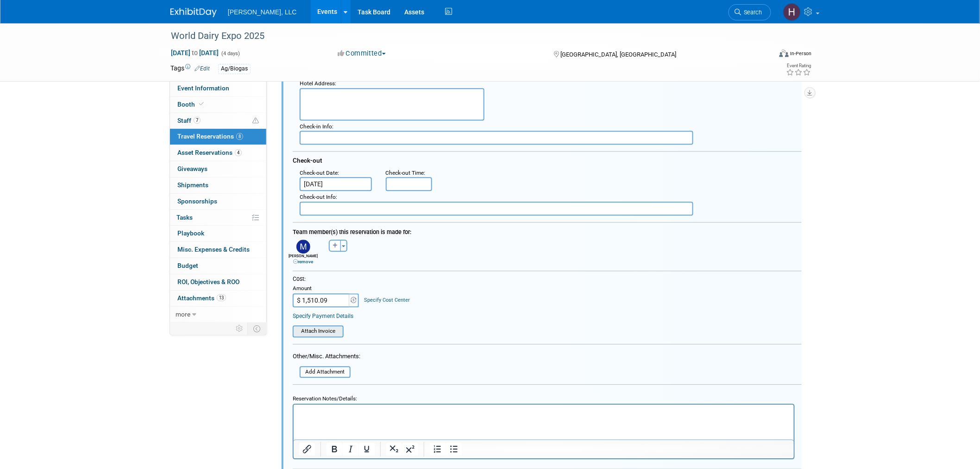
click at [331, 326] on input "file" at bounding box center [288, 331] width 110 height 10
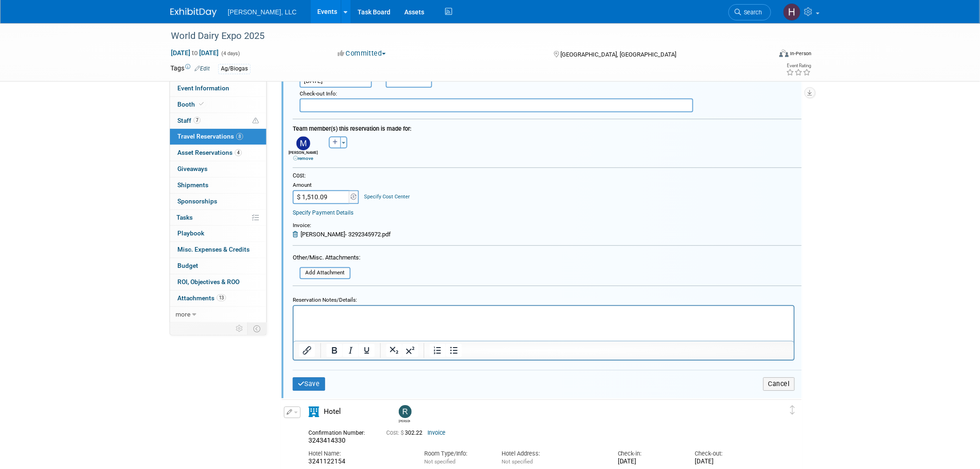
scroll to position [997, 0]
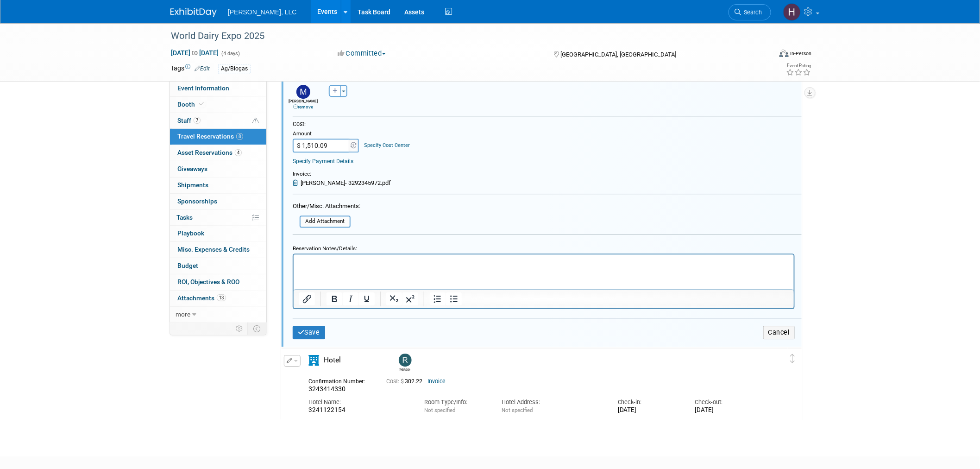
click at [350, 266] on html at bounding box center [543, 260] width 500 height 13
click at [306, 330] on button "Save" at bounding box center [309, 332] width 32 height 13
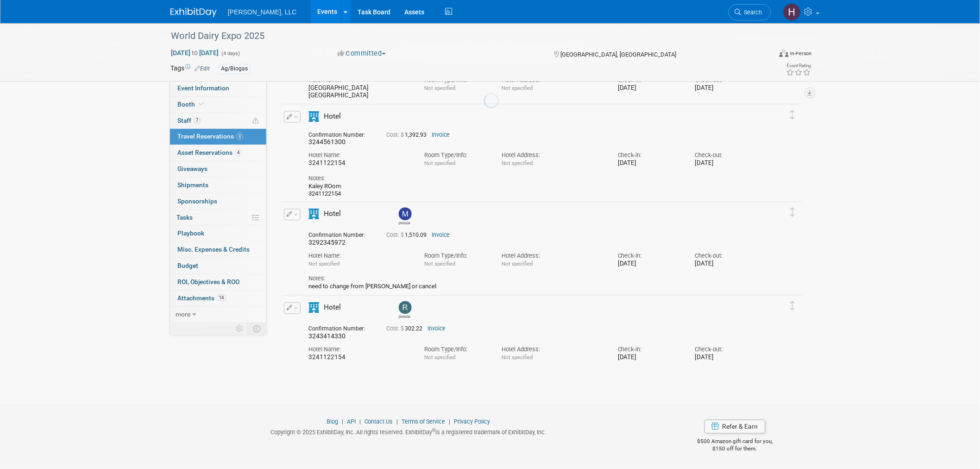
scroll to position [591, 0]
click at [295, 114] on button "button" at bounding box center [292, 117] width 17 height 12
click at [321, 161] on button "Duplicate" at bounding box center [323, 163] width 78 height 13
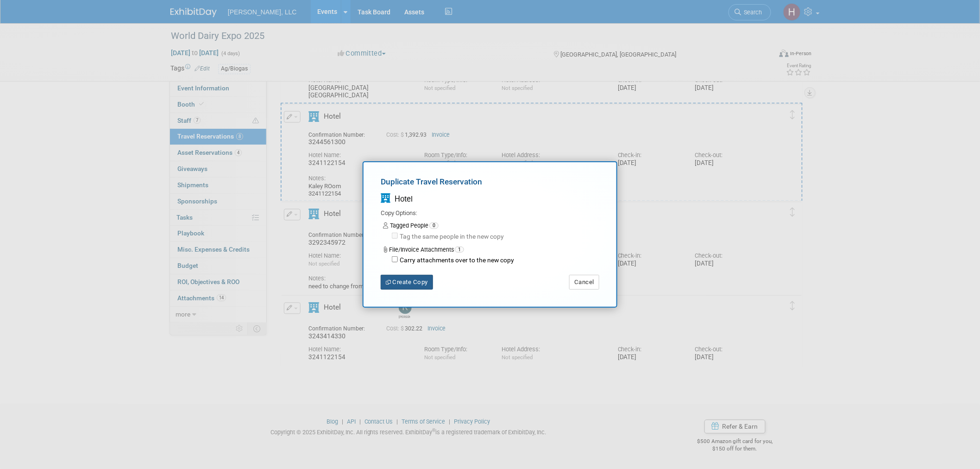
click at [392, 281] on button "Create Copy" at bounding box center [407, 282] width 52 height 15
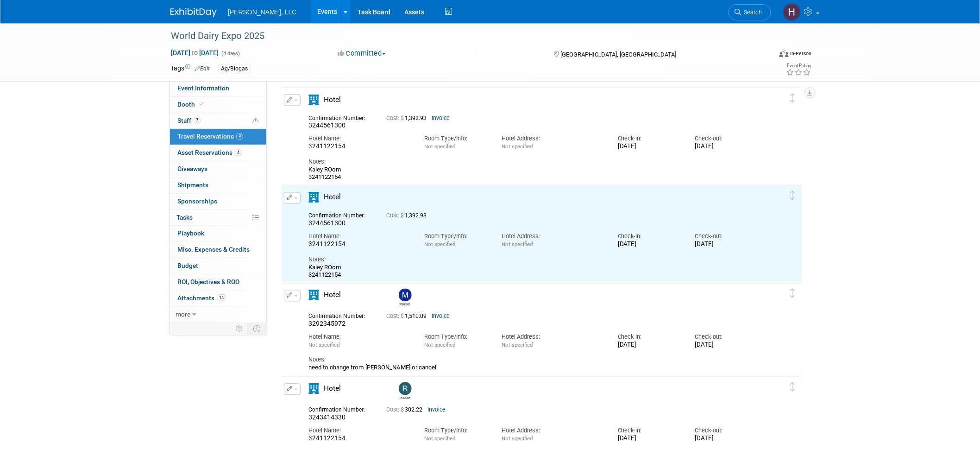
scroll to position [615, 0]
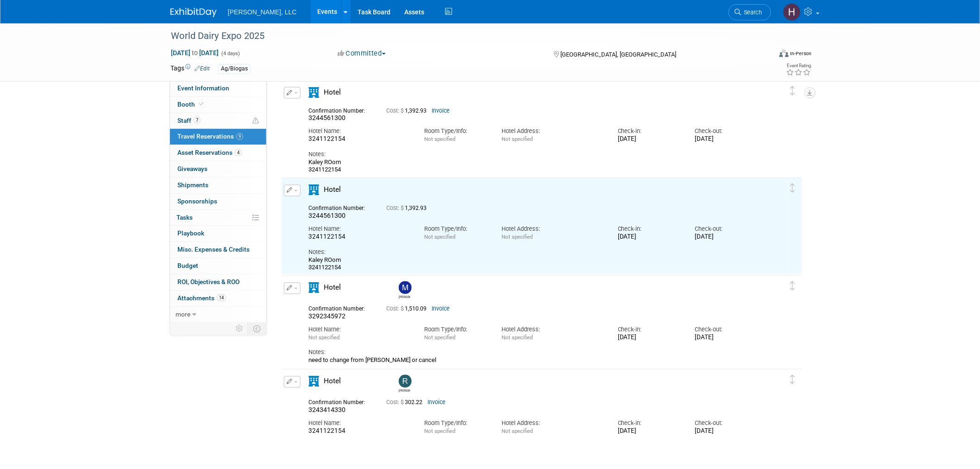
click at [297, 189] on button "button" at bounding box center [292, 191] width 17 height 12
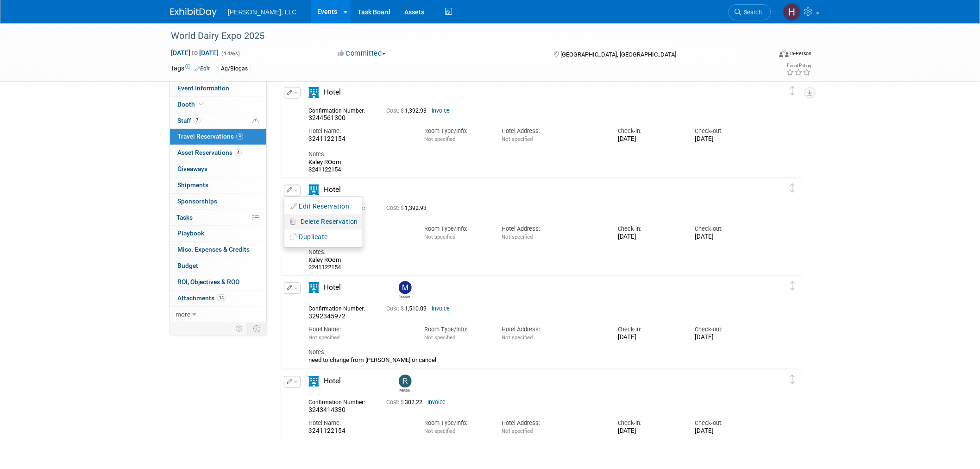
click at [301, 221] on span "Delete Reservation" at bounding box center [329, 221] width 57 height 7
click at [398, 229] on link "Yes" at bounding box center [397, 229] width 27 height 15
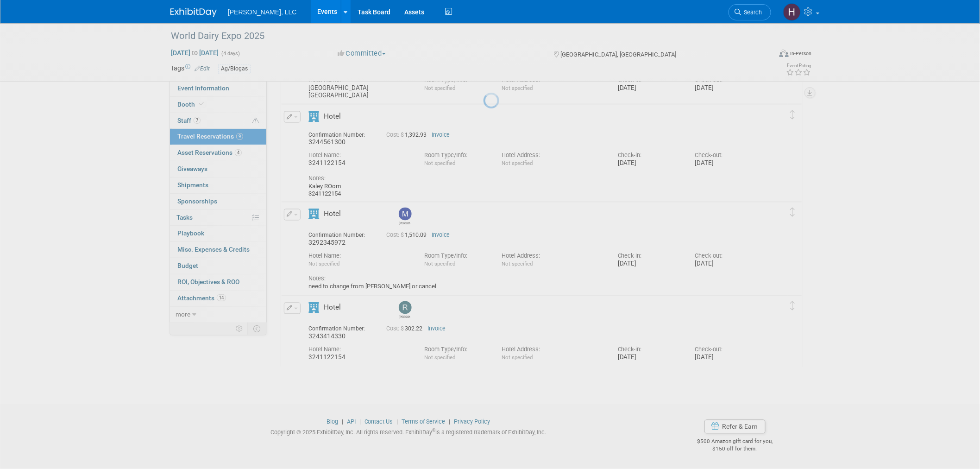
scroll to position [591, 0]
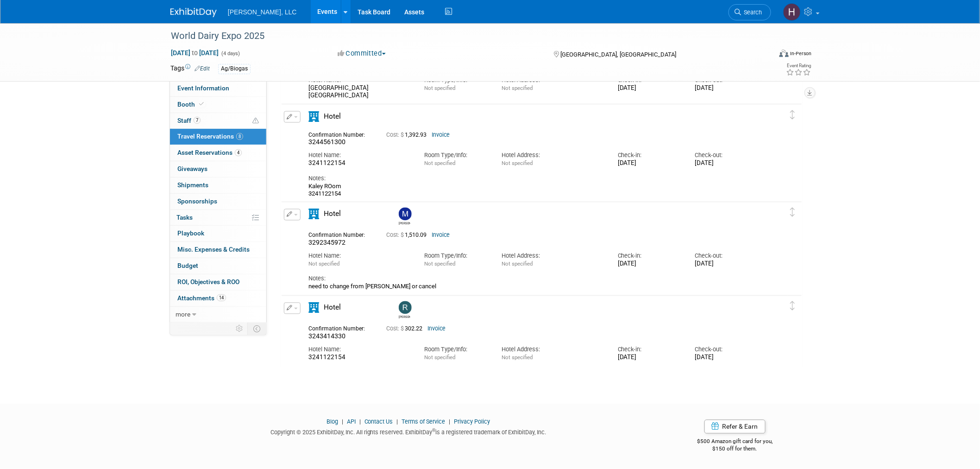
click at [294, 308] on button "button" at bounding box center [292, 309] width 17 height 12
click at [304, 354] on button "Duplicate" at bounding box center [323, 354] width 78 height 13
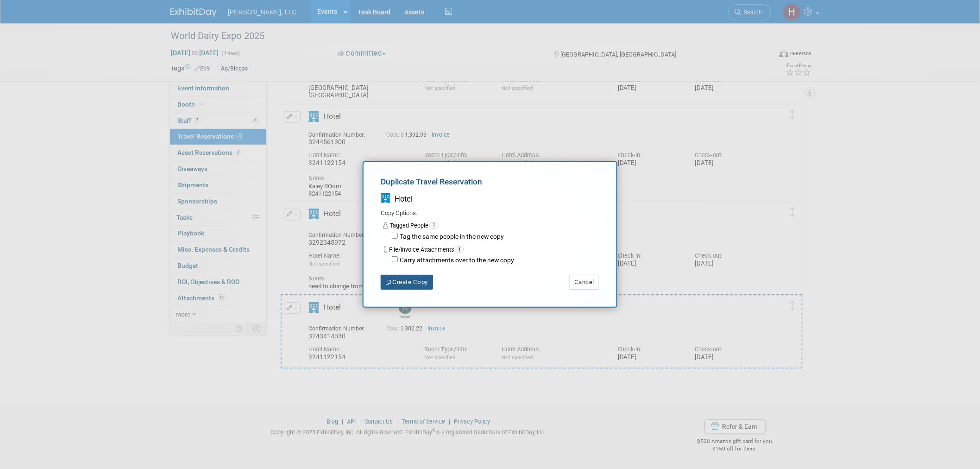
click at [422, 281] on button "Create Copy" at bounding box center [407, 282] width 52 height 15
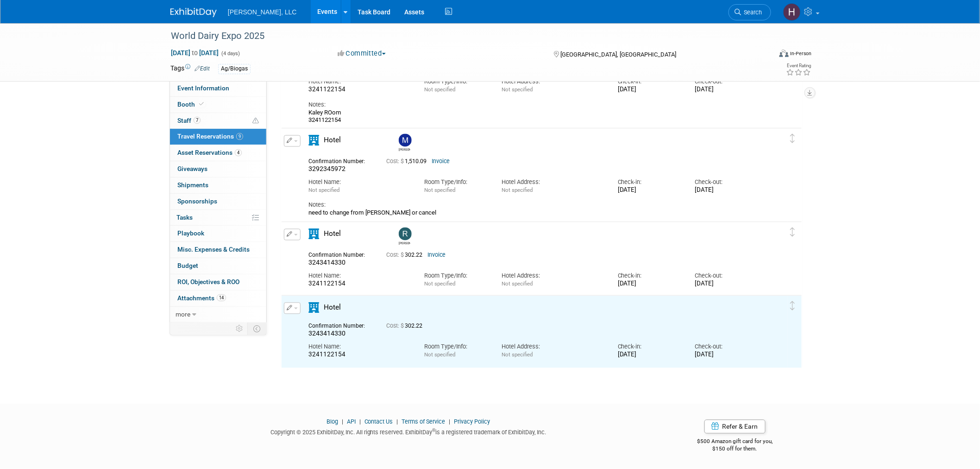
click at [298, 309] on button "button" at bounding box center [292, 309] width 17 height 12
click at [300, 318] on button "Edit Reservation" at bounding box center [323, 324] width 78 height 13
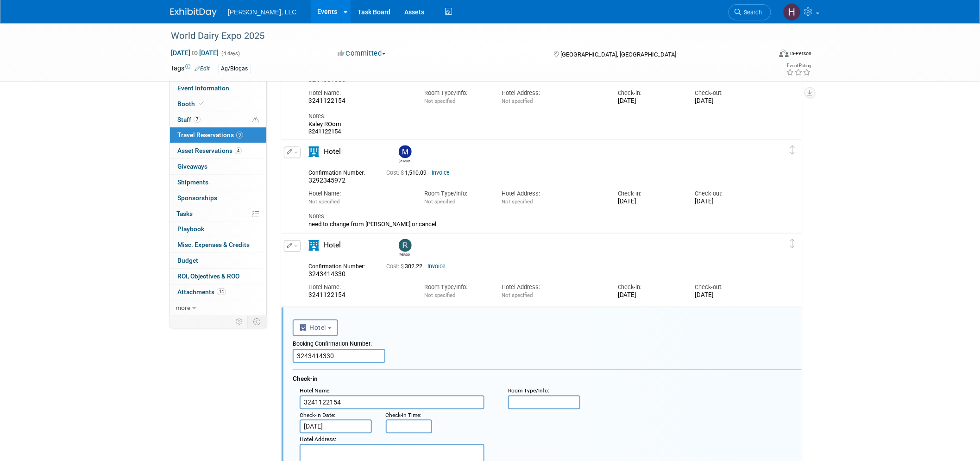
scroll to position [649, 0]
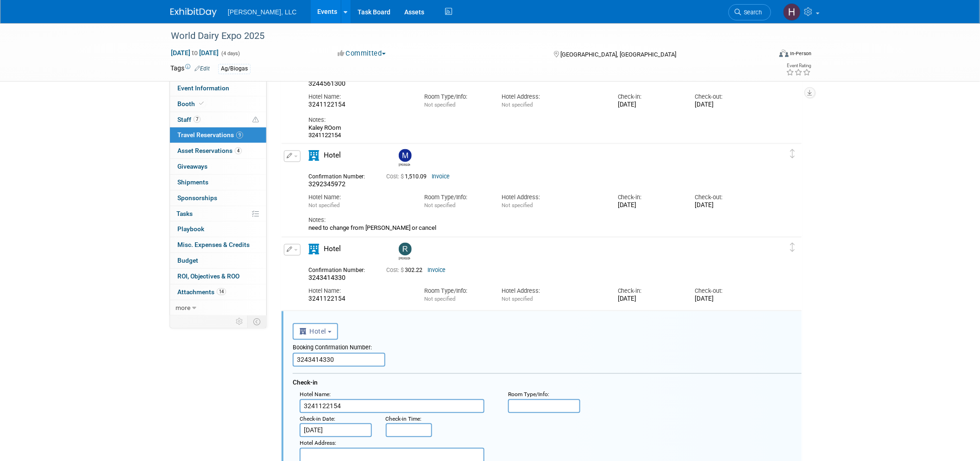
drag, startPoint x: 350, startPoint y: 358, endPoint x: 183, endPoint y: 353, distance: 166.4
click at [183, 353] on div "Event Information Event Info Booth Booth 7 Staff 7 Staff 9 Travel Reservations …" at bounding box center [490, 104] width 653 height 1461
paste input "1122154"
type input "3241122154"
drag, startPoint x: 350, startPoint y: 405, endPoint x: 247, endPoint y: 395, distance: 102.8
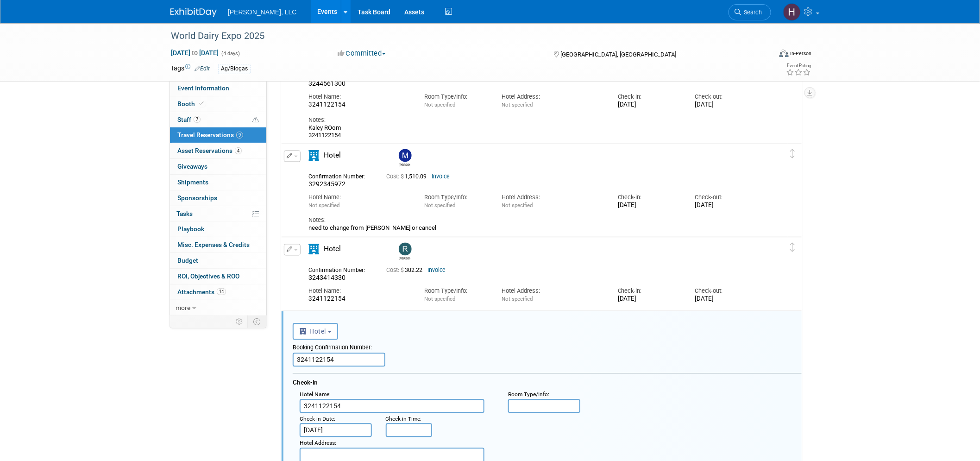
click at [247, 395] on div "Event Information Event Info Booth Booth 7 Staff 7 Staff 9 Travel Reservations …" at bounding box center [490, 104] width 653 height 1461
click at [781, 384] on div "Check-in" at bounding box center [547, 380] width 509 height 15
click at [339, 278] on span "3243414330" at bounding box center [327, 277] width 37 height 7
click at [445, 271] on link "Invoice" at bounding box center [437, 270] width 18 height 6
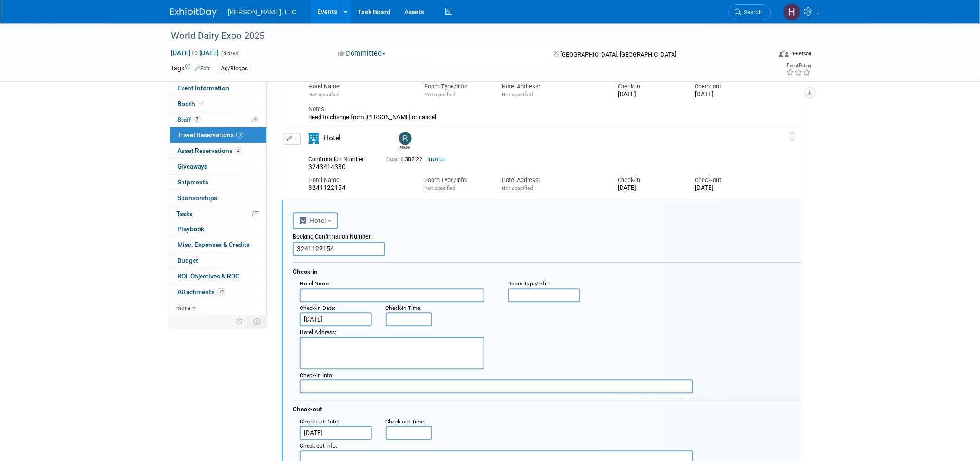
scroll to position [804, 0]
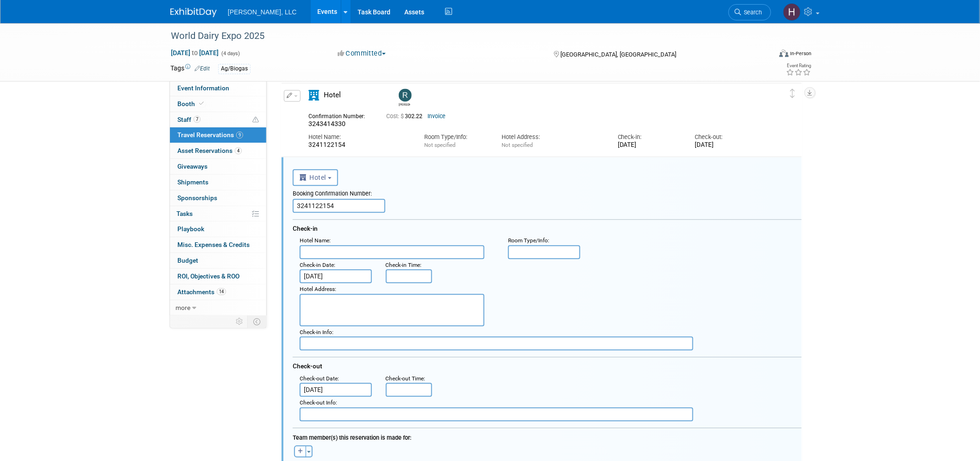
click at [389, 240] on div "Hotel Name :" at bounding box center [397, 240] width 195 height 9
click at [335, 249] on input "text" at bounding box center [392, 252] width 185 height 14
paste input "Hilton Garden Inn Madison Downtown"
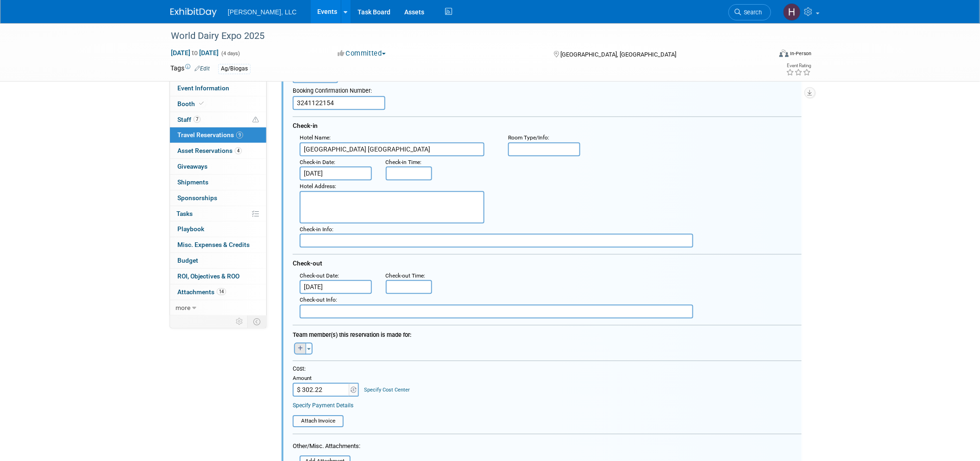
type input "Hilton Garden Inn Madison Downtown"
click at [298, 346] on icon "button" at bounding box center [300, 349] width 5 height 6
select select
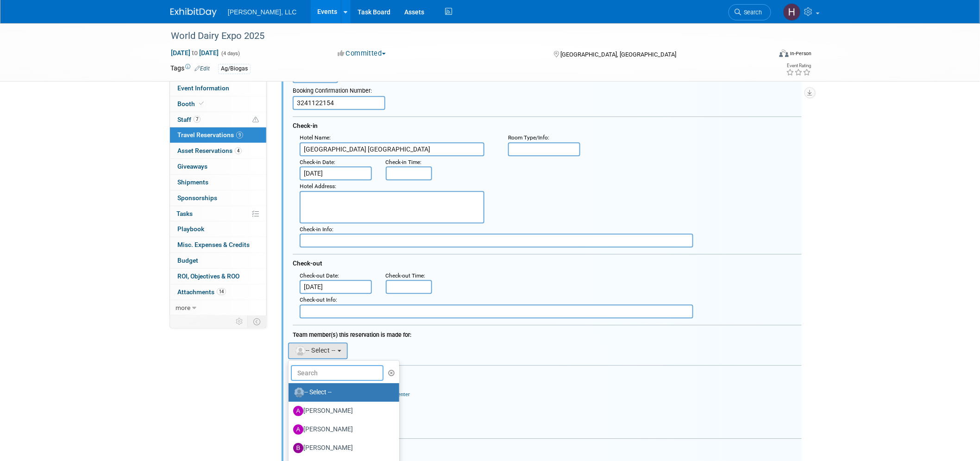
click at [308, 366] on input "text" at bounding box center [337, 373] width 93 height 16
click at [320, 365] on input "text" at bounding box center [337, 373] width 93 height 16
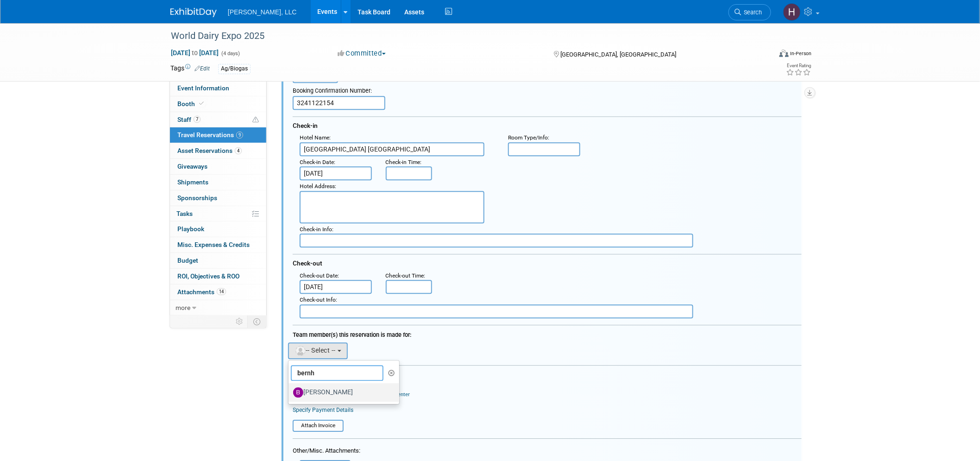
type input "bernh"
click at [320, 385] on label "Bernhard Wessendorf" at bounding box center [341, 392] width 97 height 15
click at [290, 388] on input "Bernhard Wessendorf" at bounding box center [287, 391] width 6 height 6
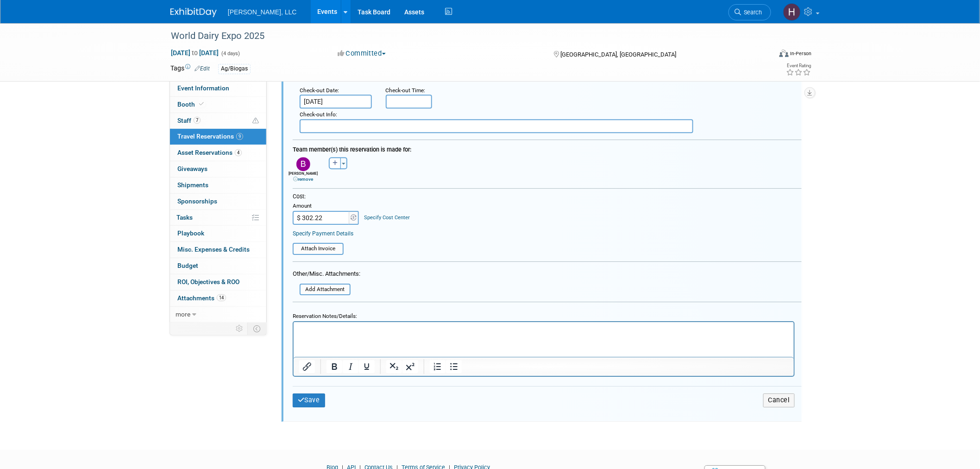
scroll to position [1113, 0]
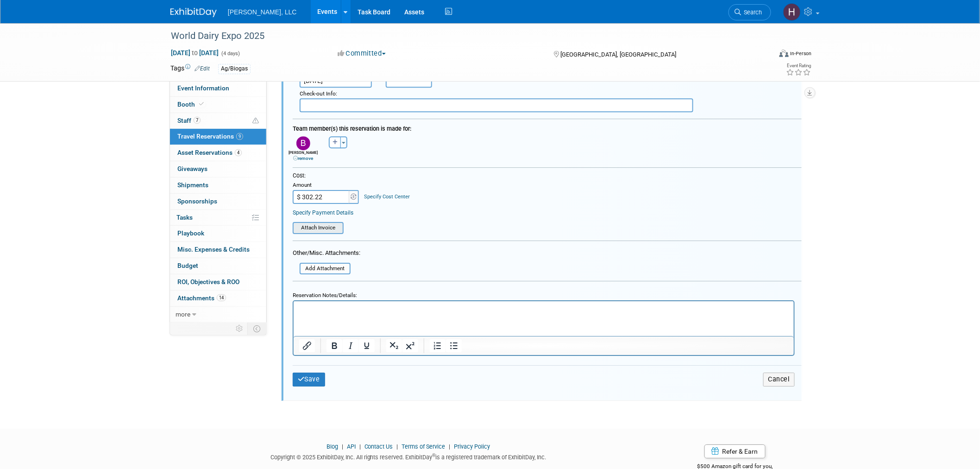
click at [316, 223] on input "file" at bounding box center [288, 228] width 110 height 10
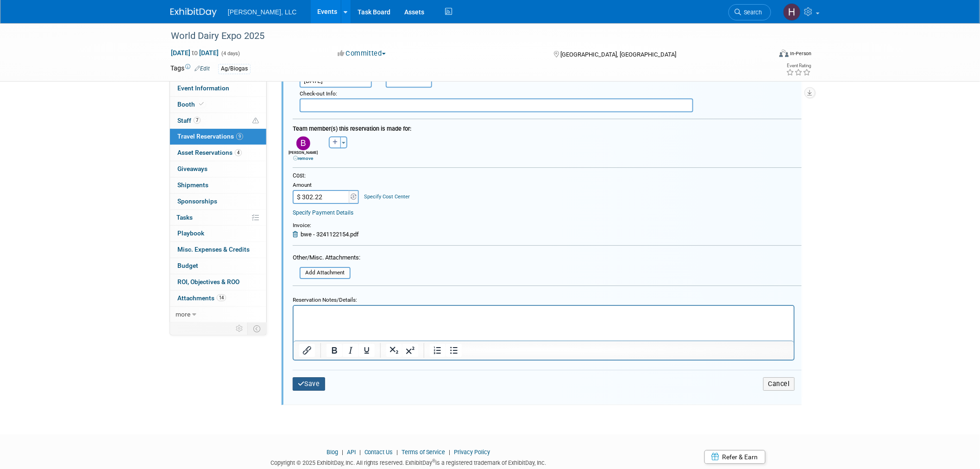
click at [308, 377] on button "Save" at bounding box center [309, 383] width 32 height 13
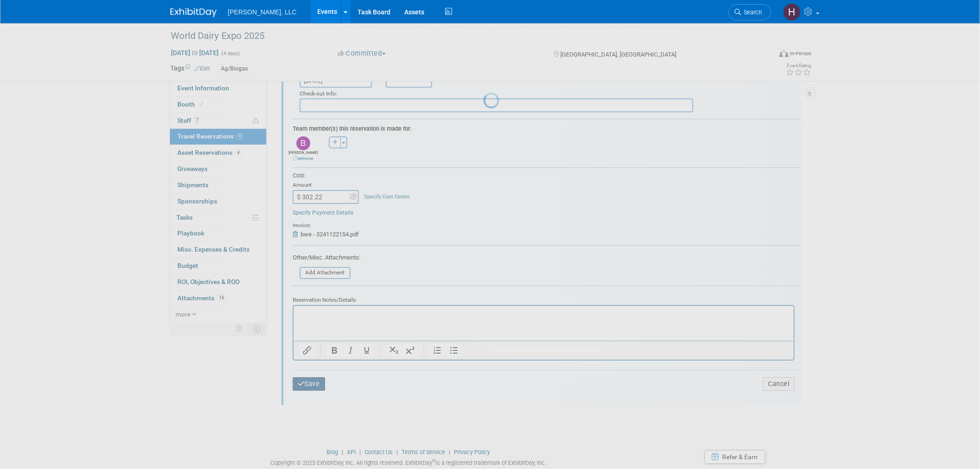
scroll to position [669, 0]
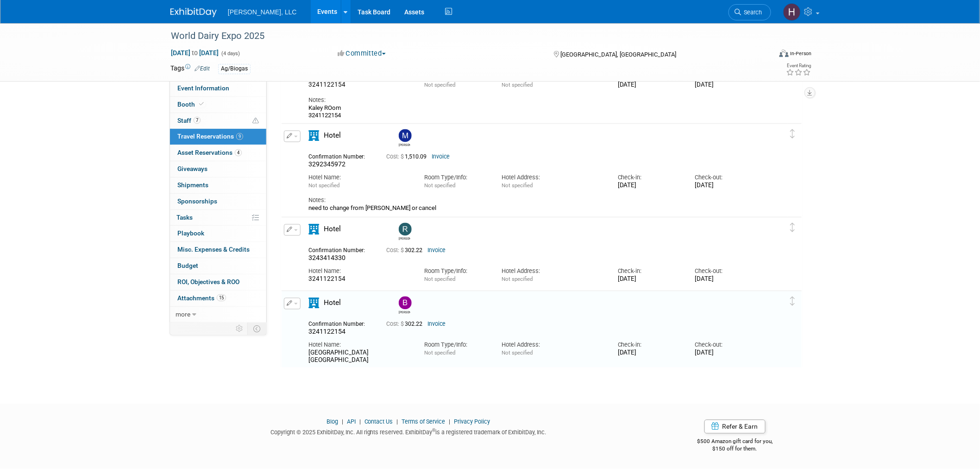
click at [293, 226] on button "button" at bounding box center [292, 230] width 17 height 12
click at [299, 243] on button "Edit Reservation" at bounding box center [323, 246] width 78 height 13
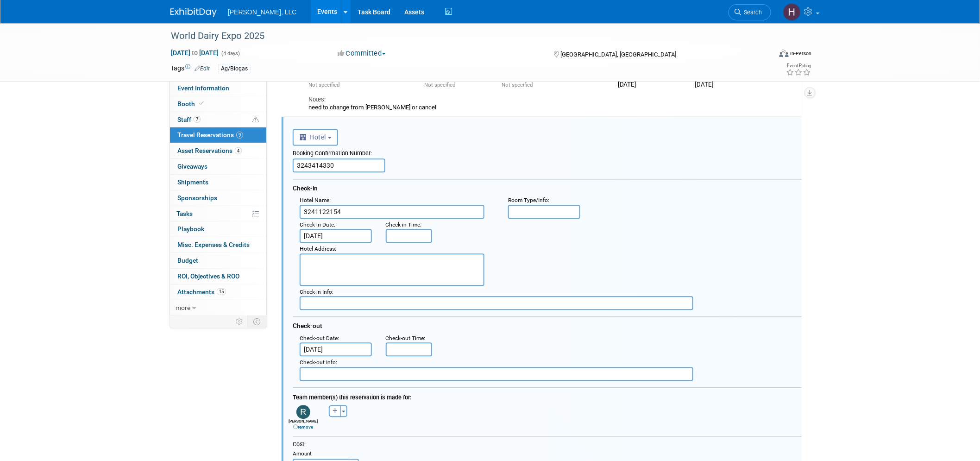
scroll to position [782, 0]
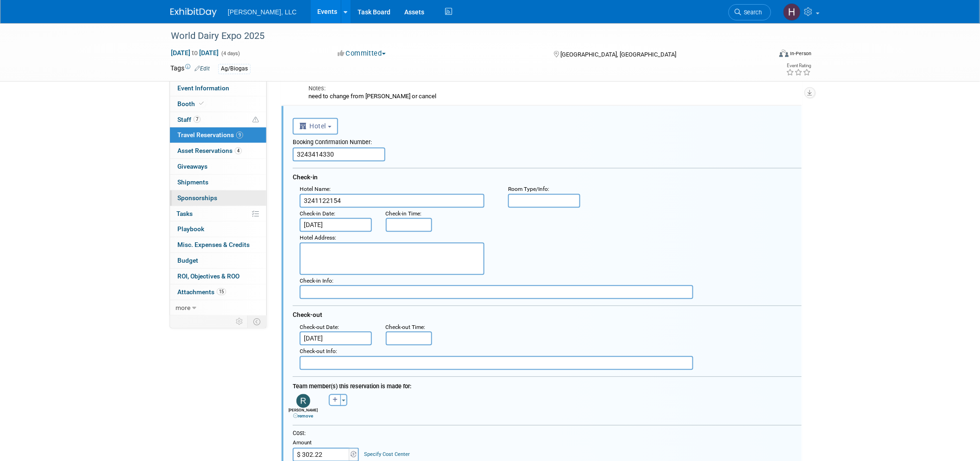
drag, startPoint x: 350, startPoint y: 197, endPoint x: 265, endPoint y: 195, distance: 84.8
click at [355, 197] on input "text" at bounding box center [392, 201] width 185 height 14
paste input "Hilton Garden Inn Madison Downtown"
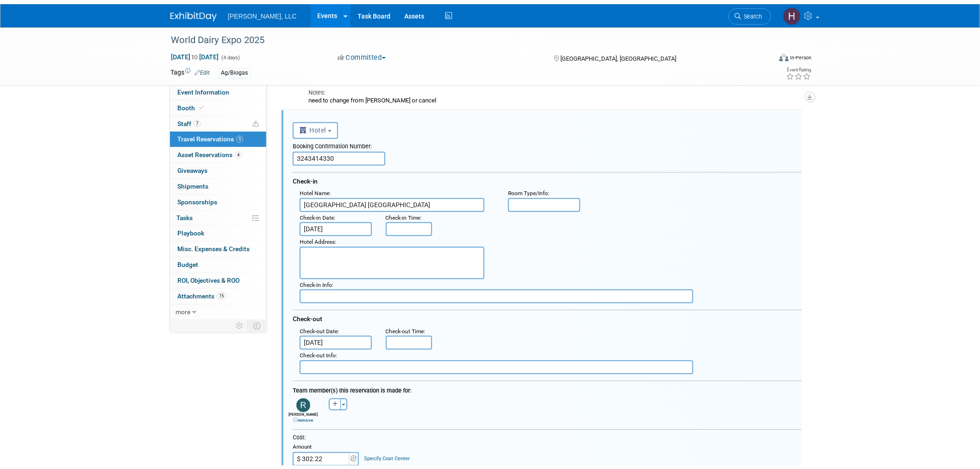
scroll to position [988, 0]
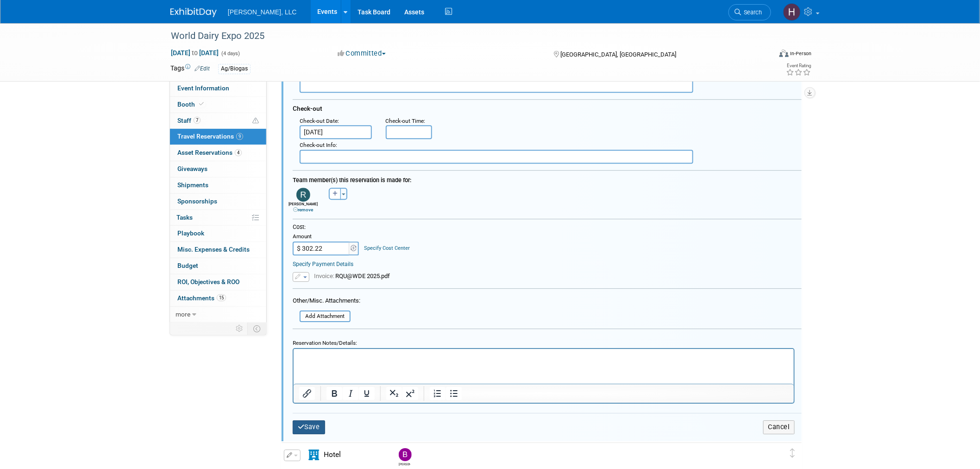
type input "Hilton Garden Inn Madison Downtown"
click at [309, 420] on button "Save" at bounding box center [309, 426] width 32 height 13
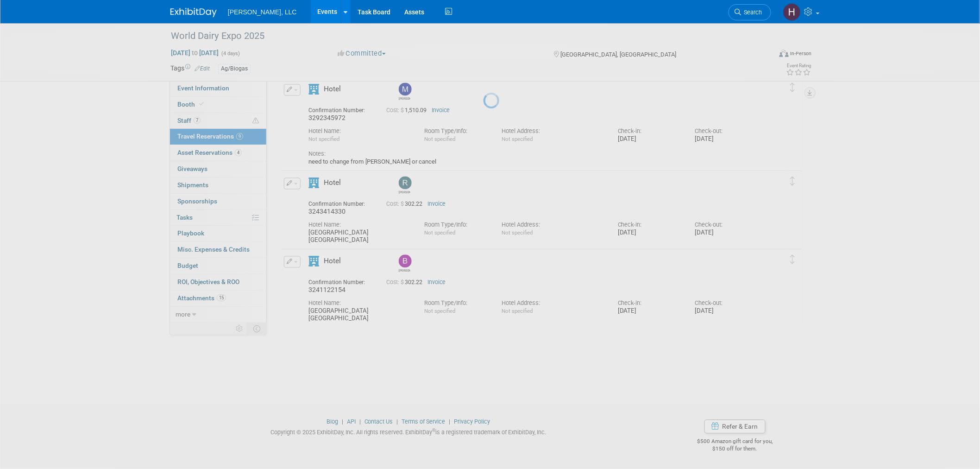
scroll to position [674, 0]
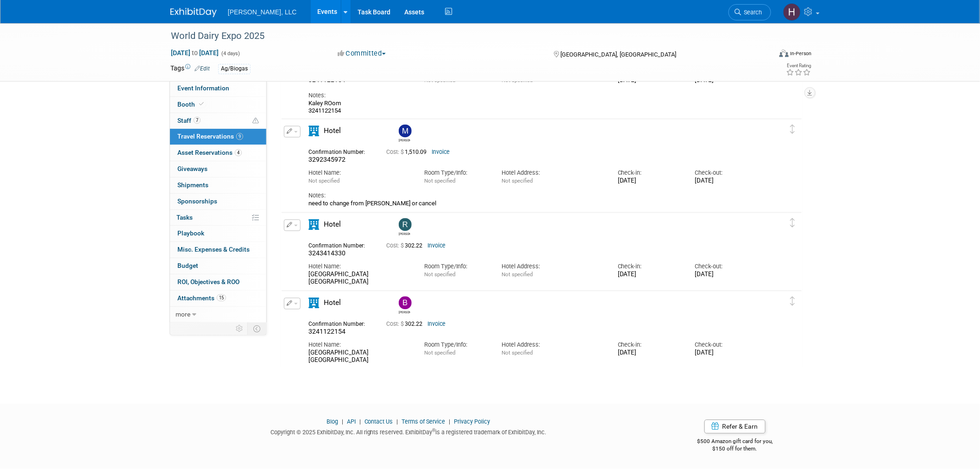
click at [445, 154] on link "Invoice" at bounding box center [441, 152] width 18 height 6
click at [450, 150] on link "Invoice" at bounding box center [441, 152] width 18 height 6
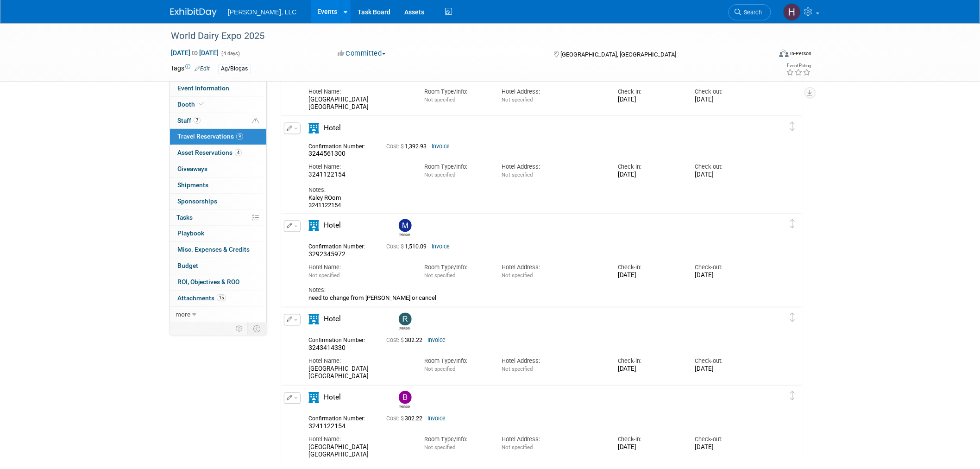
scroll to position [571, 0]
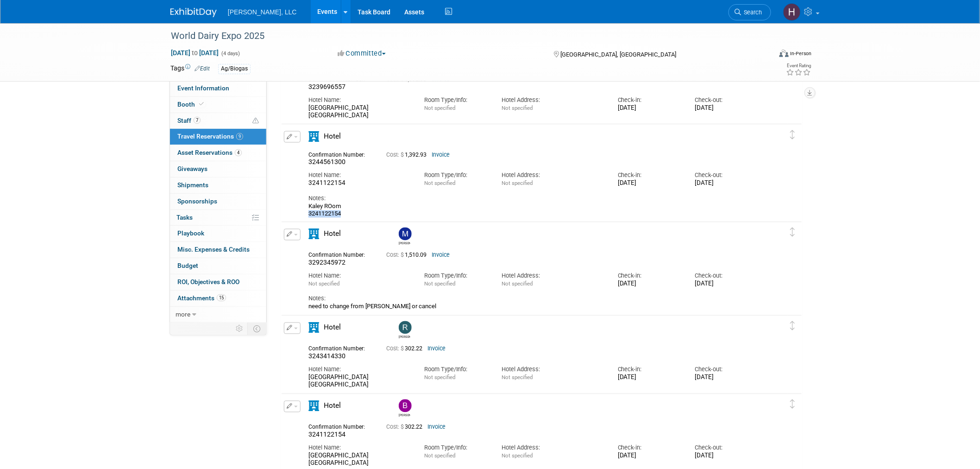
drag, startPoint x: 346, startPoint y: 212, endPoint x: 307, endPoint y: 213, distance: 38.9
click at [307, 213] on div "Hotel" at bounding box center [534, 174] width 464 height 87
copy div "3241122154"
click at [295, 137] on span "button" at bounding box center [296, 137] width 4 height 2
click at [345, 153] on button "Edit Reservation" at bounding box center [323, 152] width 78 height 13
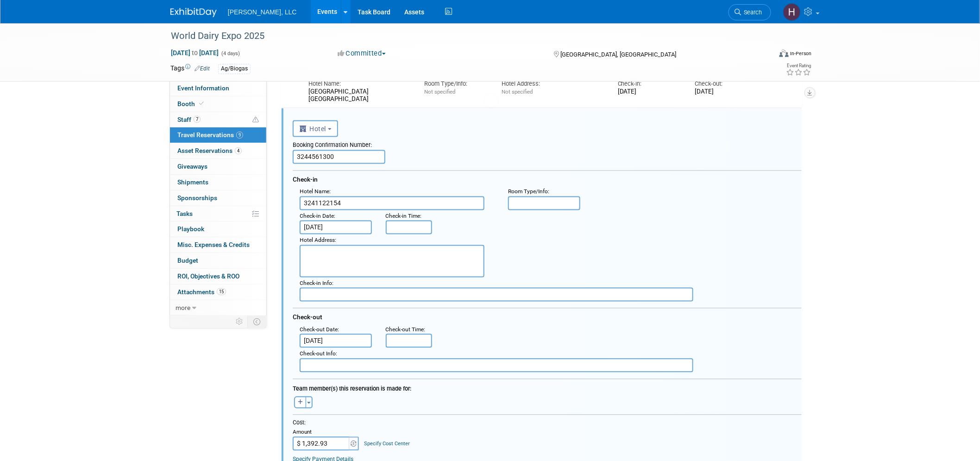
scroll to position [590, 0]
drag, startPoint x: 344, startPoint y: 156, endPoint x: 271, endPoint y: 156, distance: 73.2
click at [271, 156] on div "Event Information Event Info Booth Booth 7 Staff 7 Staff 9 Travel Reservations …" at bounding box center [490, 156] width 653 height 1446
paste input "1122154"
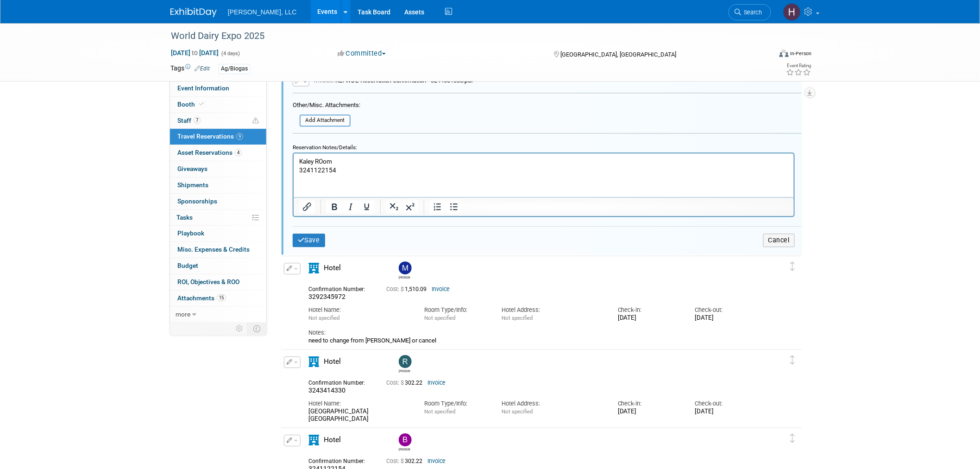
scroll to position [1002, 0]
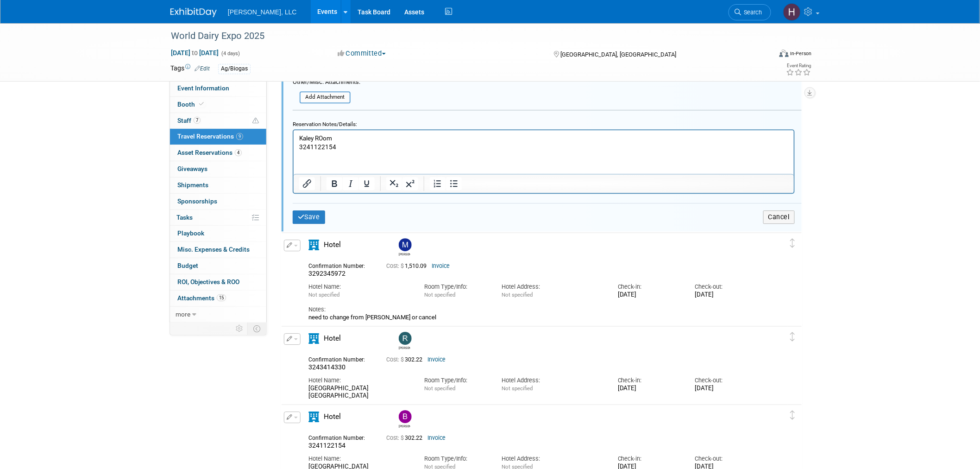
type input "3241122154"
drag, startPoint x: 340, startPoint y: 396, endPoint x: 293, endPoint y: 390, distance: 47.6
click at [293, 390] on div "Edit Reservation Rodolfo" at bounding box center [535, 366] width 506 height 67
copy div "Hilton Garden Inn Madison Downtown"
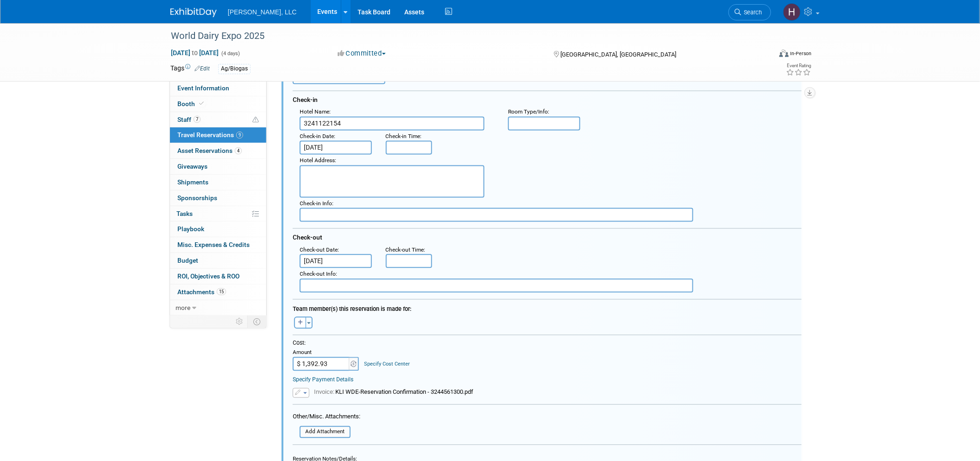
scroll to position [642, 0]
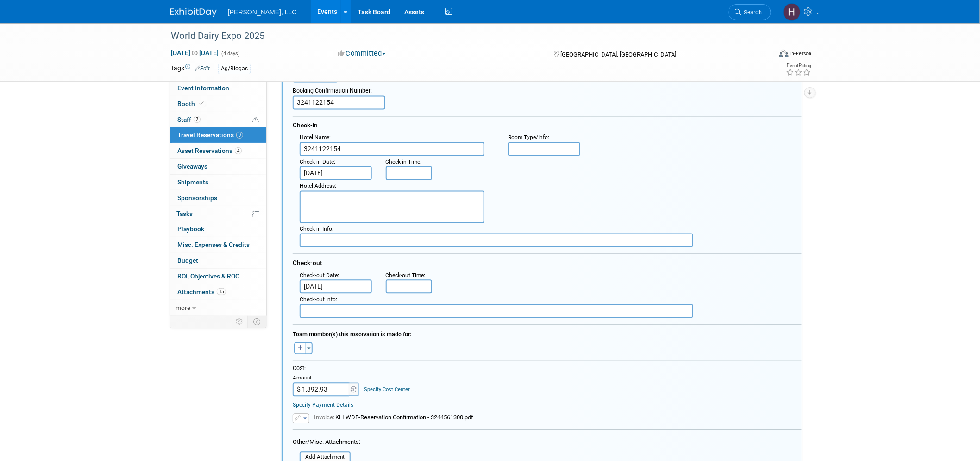
click at [331, 201] on textarea at bounding box center [392, 207] width 185 height 32
paste textarea "Hilton Garden Inn Madison Downtown"
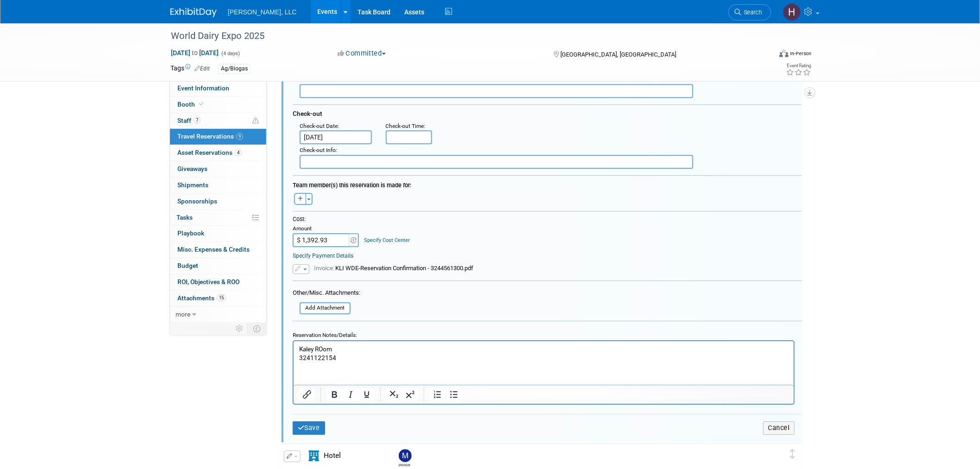
scroll to position [796, 0]
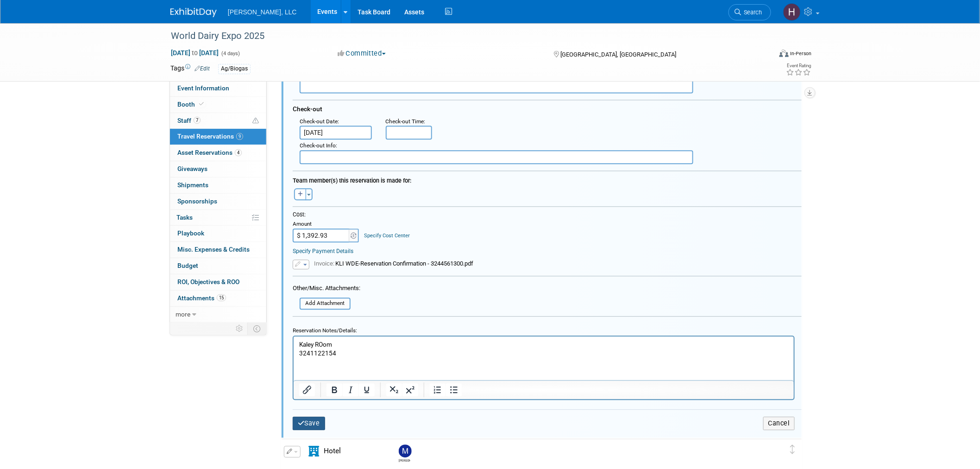
type textarea "Hilton Garden Inn Madison Downtown"
click at [300, 421] on button "Save" at bounding box center [309, 422] width 32 height 13
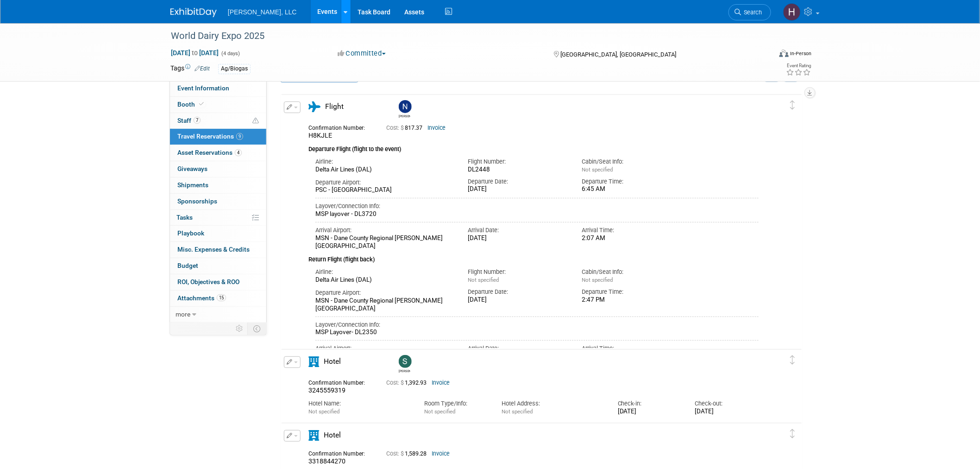
scroll to position [0, 0]
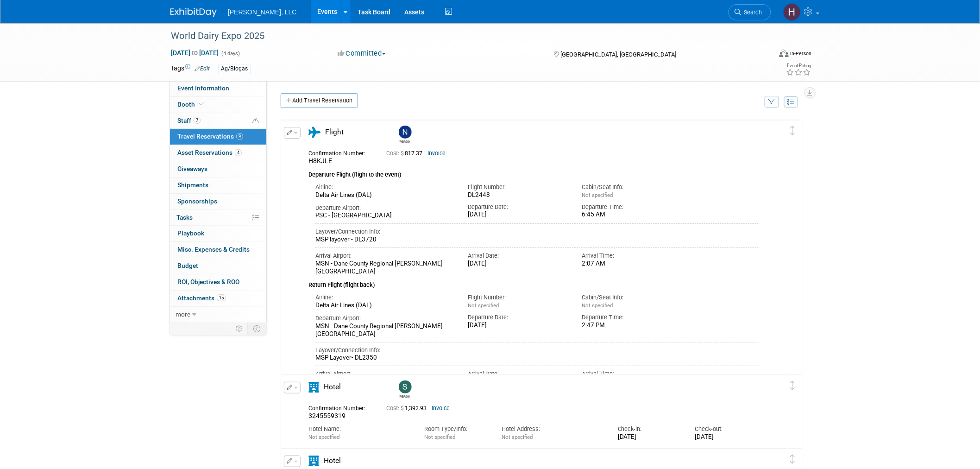
click at [311, 16] on link "Events" at bounding box center [328, 11] width 34 height 23
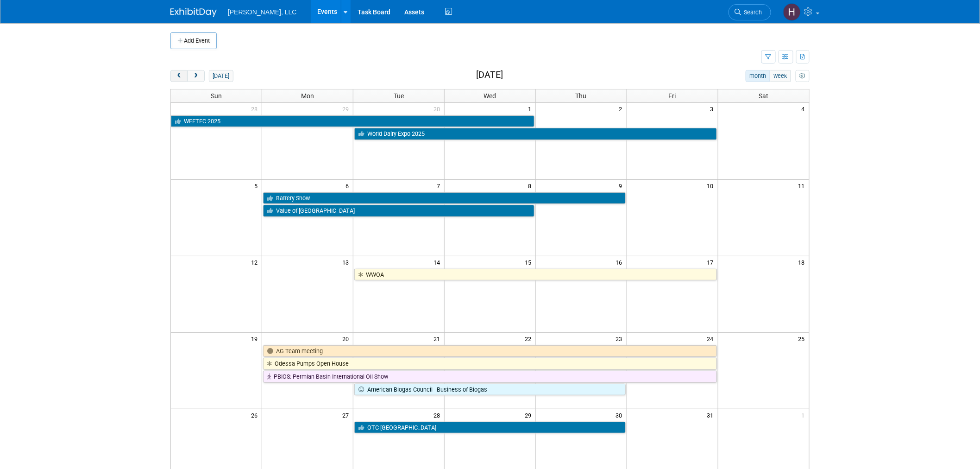
click at [182, 76] on span "prev" at bounding box center [179, 76] width 7 height 6
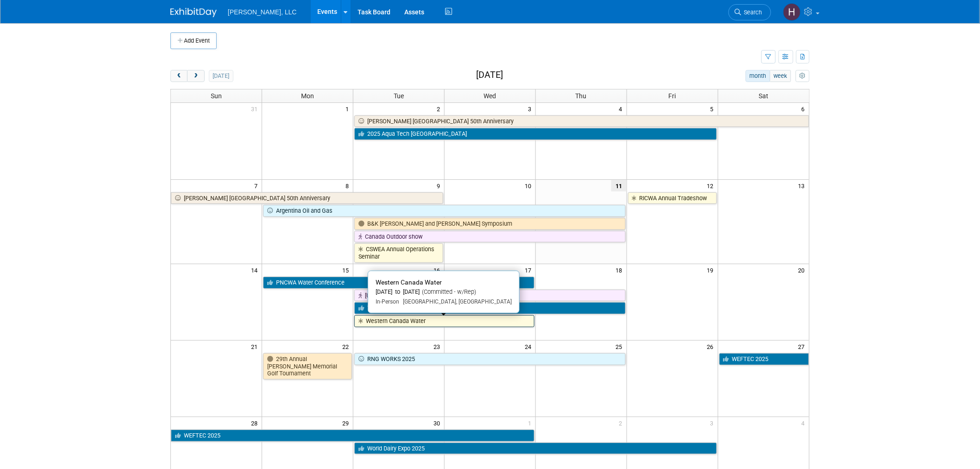
click at [424, 322] on link "Western Canada Water" at bounding box center [444, 321] width 180 height 12
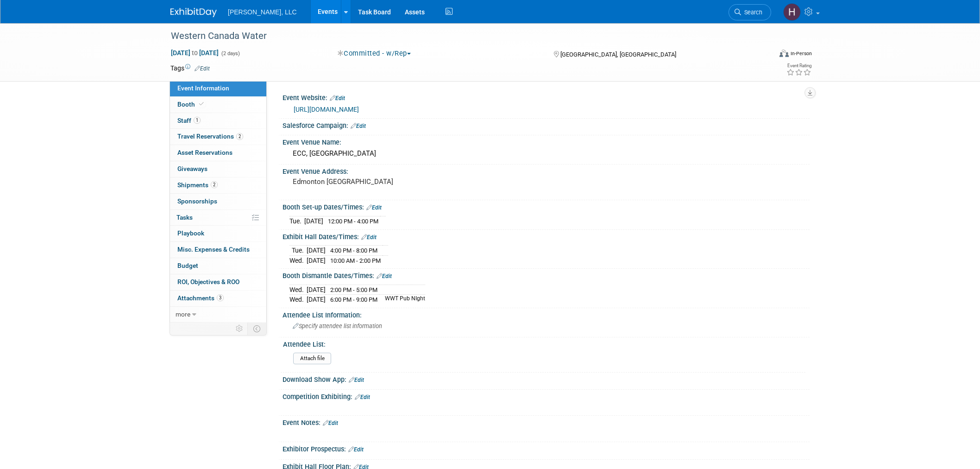
select select "Municipal"
click at [200, 186] on span "Shipments 2" at bounding box center [197, 184] width 40 height 7
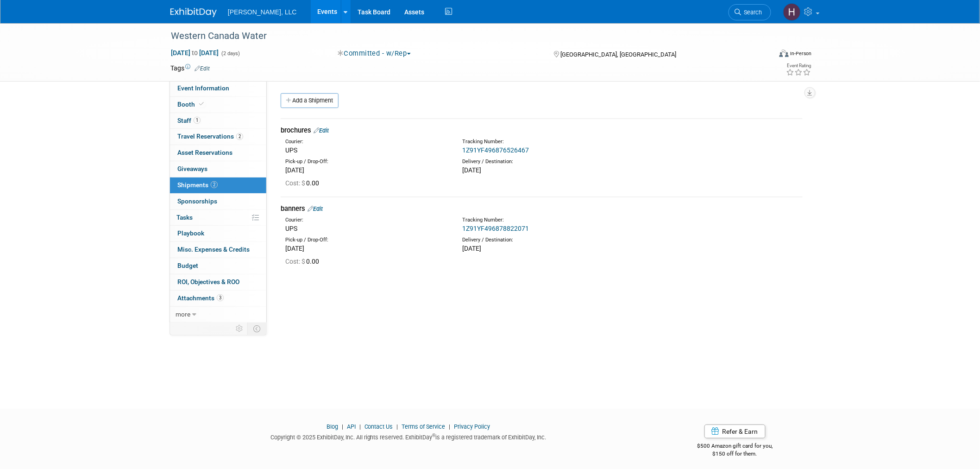
click at [481, 224] on div "1Z91YF496878822071" at bounding box center [566, 228] width 208 height 9
click at [482, 227] on link "1Z91YF496878822071" at bounding box center [495, 228] width 67 height 7
click at [311, 16] on link "Events" at bounding box center [328, 11] width 34 height 23
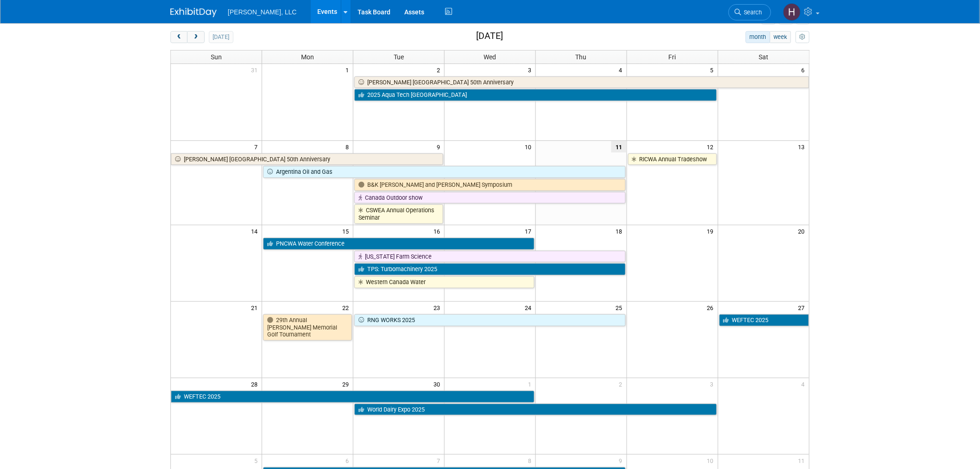
scroll to position [103, 0]
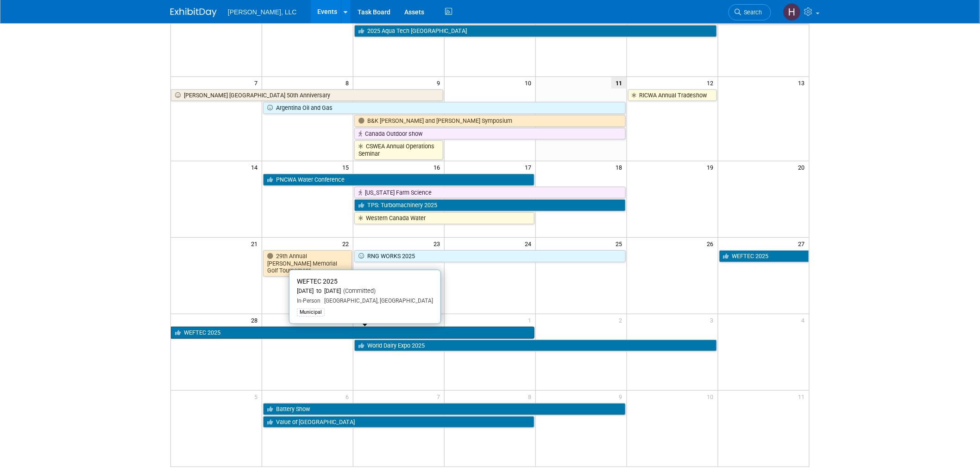
click at [325, 337] on link "WEFTEC 2025" at bounding box center [353, 333] width 364 height 12
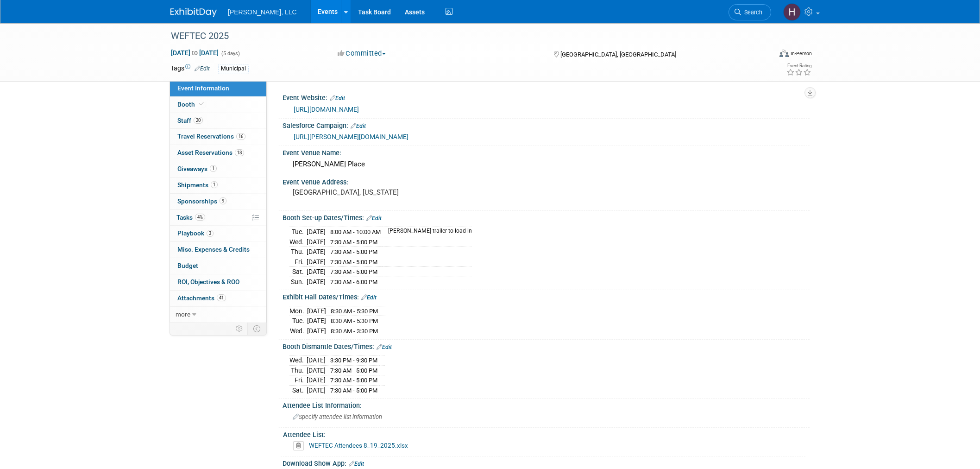
select select "Municipal"
click at [202, 201] on span "Sponsorships 9" at bounding box center [201, 200] width 49 height 7
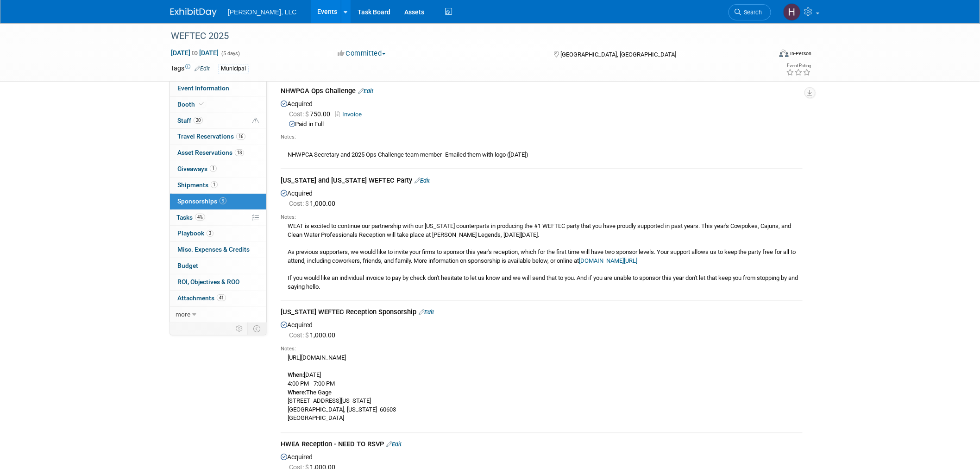
scroll to position [463, 0]
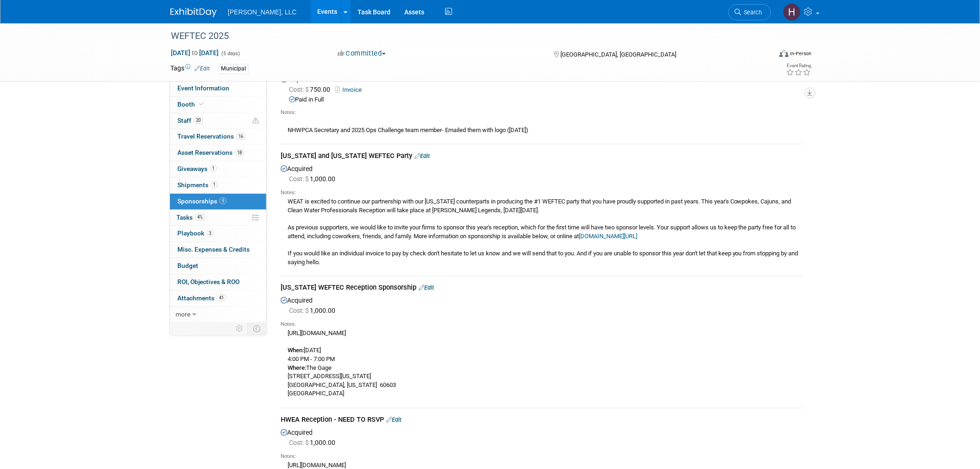
drag, startPoint x: 445, startPoint y: 330, endPoint x: 288, endPoint y: 328, distance: 157.5
click at [288, 328] on div "https://www.scwaters.org/event/2025WEFTECReception When: Monday, September 29, …" at bounding box center [542, 363] width 522 height 70
click at [690, 345] on div "https://www.scwaters.org/event/2025WEFTECReception When: Monday, September 29, …" at bounding box center [542, 363] width 522 height 70
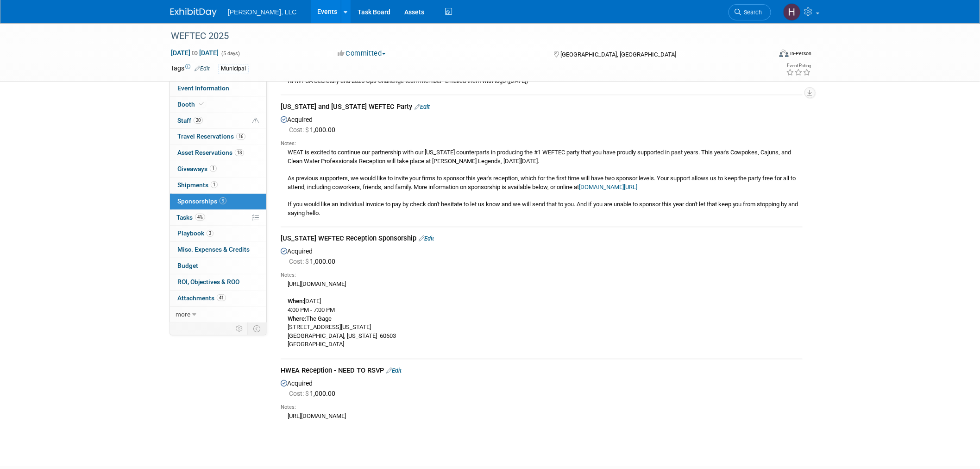
scroll to position [570, 0]
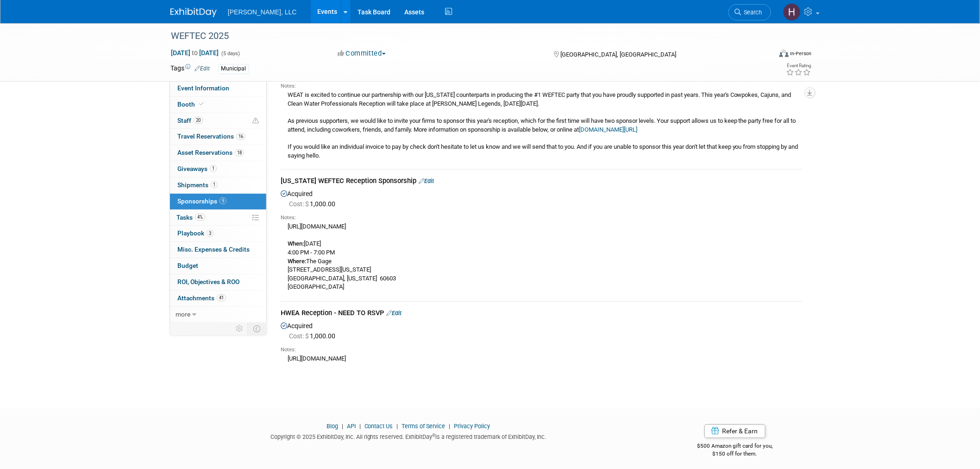
click at [311, 15] on link "Events" at bounding box center [328, 11] width 34 height 23
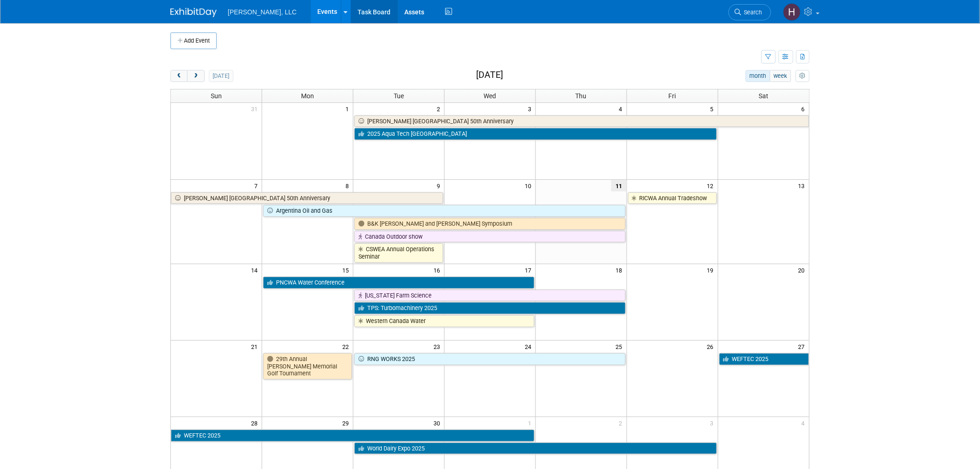
click at [351, 13] on link "Task Board" at bounding box center [374, 11] width 47 height 23
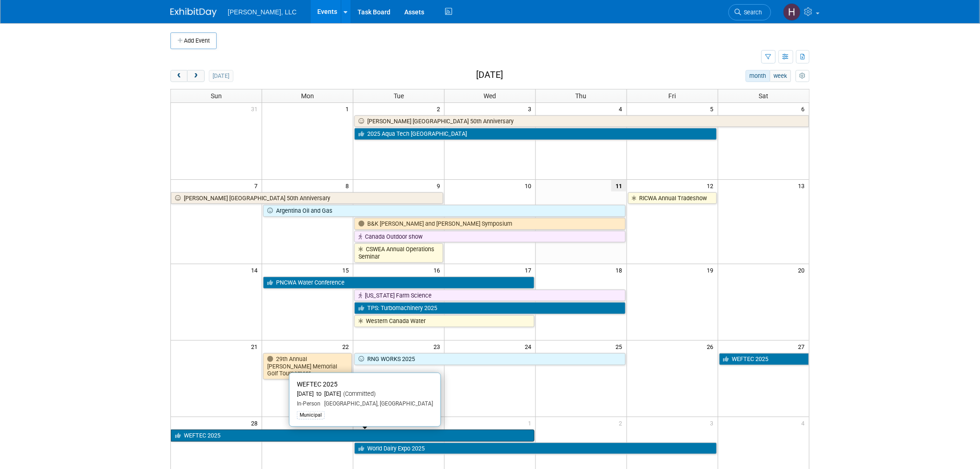
click at [490, 437] on link "WEFTEC 2025" at bounding box center [353, 435] width 364 height 12
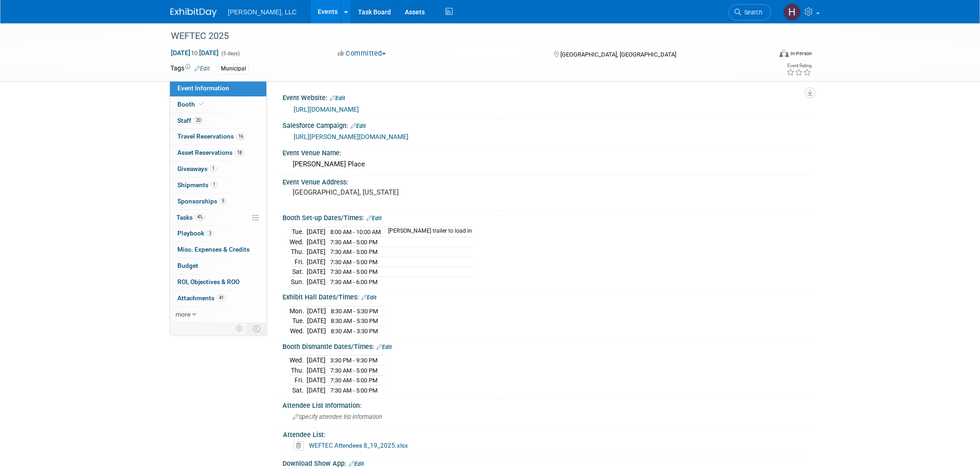
select select "Municipal"
click at [227, 132] on link "16 Travel Reservations 16" at bounding box center [218, 137] width 96 height 16
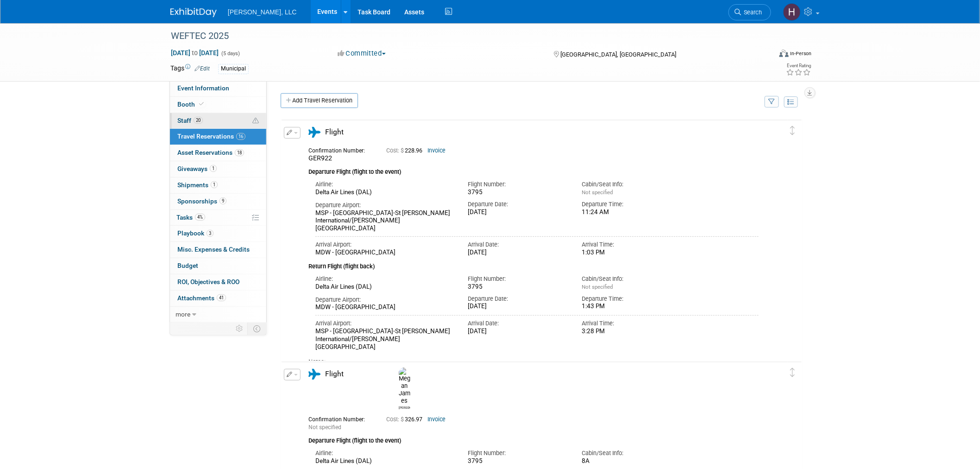
click at [207, 118] on link "20 Staff 20" at bounding box center [218, 121] width 96 height 16
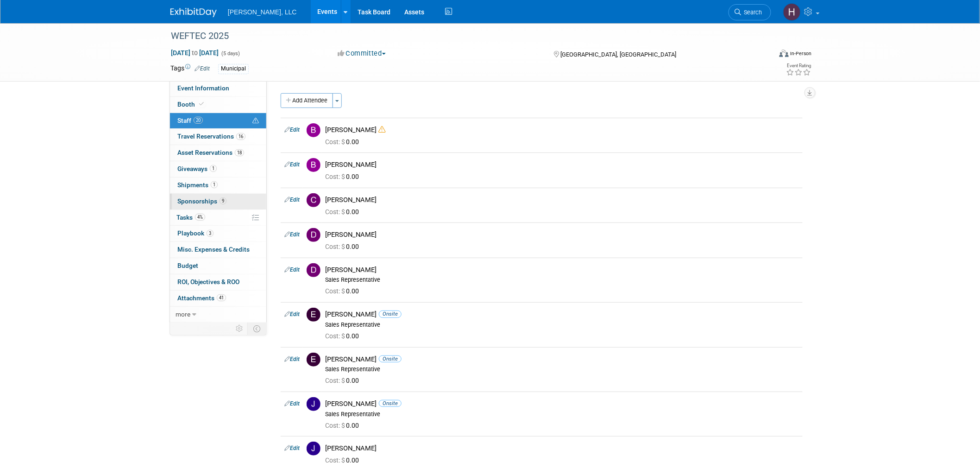
click at [226, 197] on link "9 Sponsorships 9" at bounding box center [218, 202] width 96 height 16
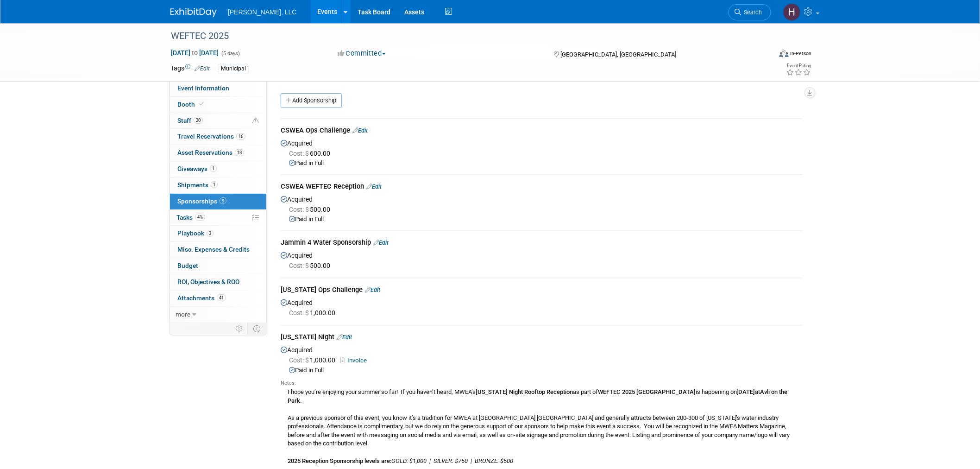
click at [281, 255] on icon at bounding box center [284, 255] width 6 height 6
click at [306, 238] on div "Jammin 4 Water Sponsorship Edit" at bounding box center [542, 244] width 522 height 12
click at [311, 13] on link "Events" at bounding box center [328, 11] width 34 height 23
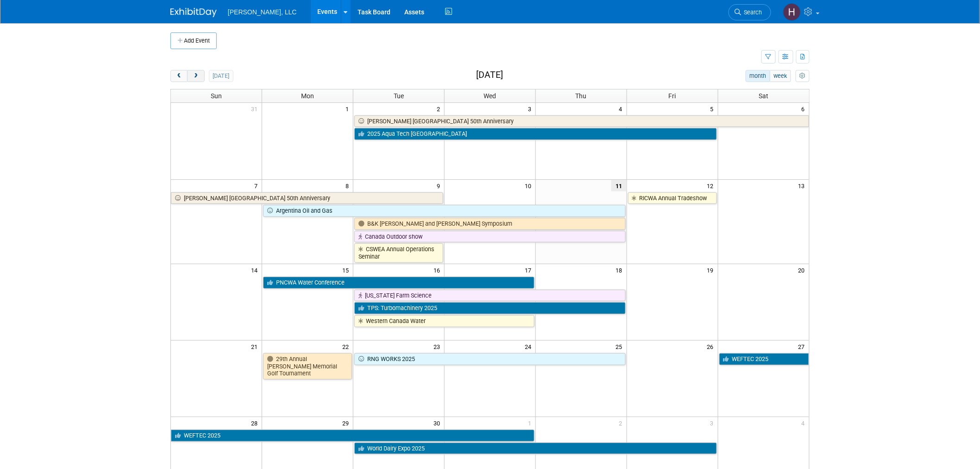
click at [195, 80] on button "next" at bounding box center [195, 76] width 17 height 12
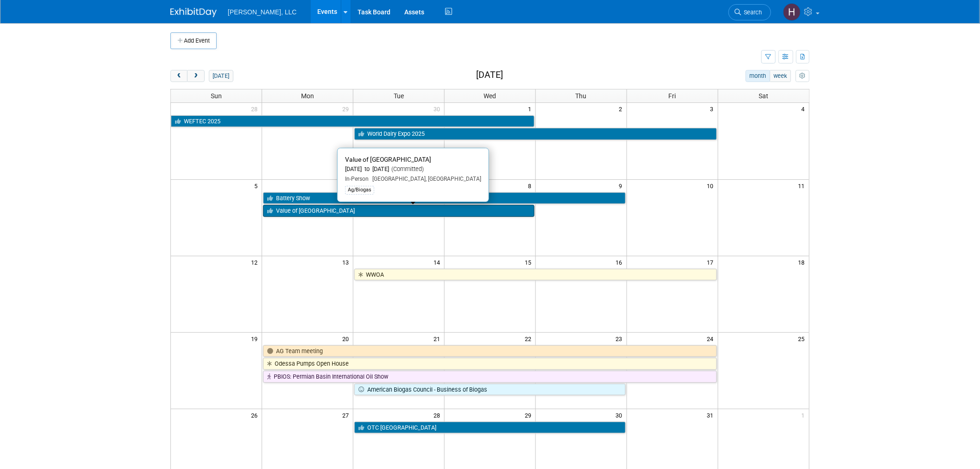
click at [513, 210] on link "Value of [GEOGRAPHIC_DATA]" at bounding box center [398, 211] width 271 height 12
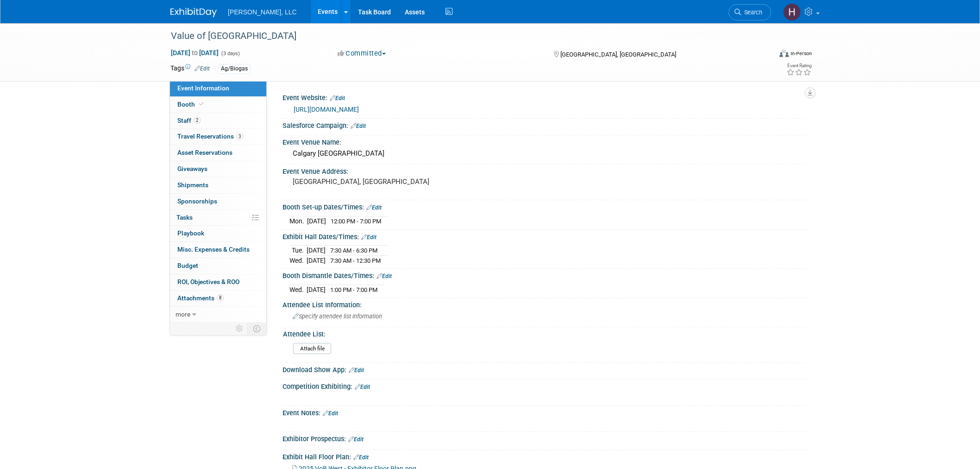
select select "Ag/Biogas"
click at [204, 136] on span "Travel Reservations 3" at bounding box center [210, 135] width 66 height 7
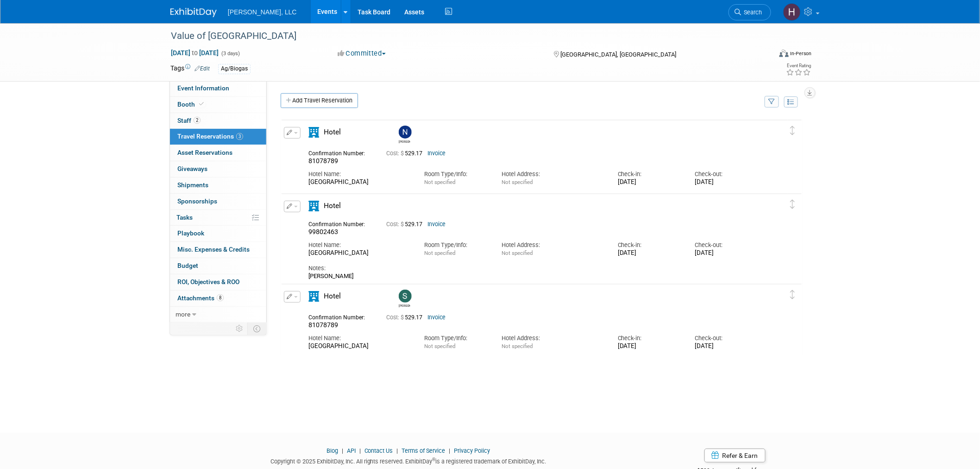
click at [311, 22] on link "Events" at bounding box center [328, 11] width 34 height 23
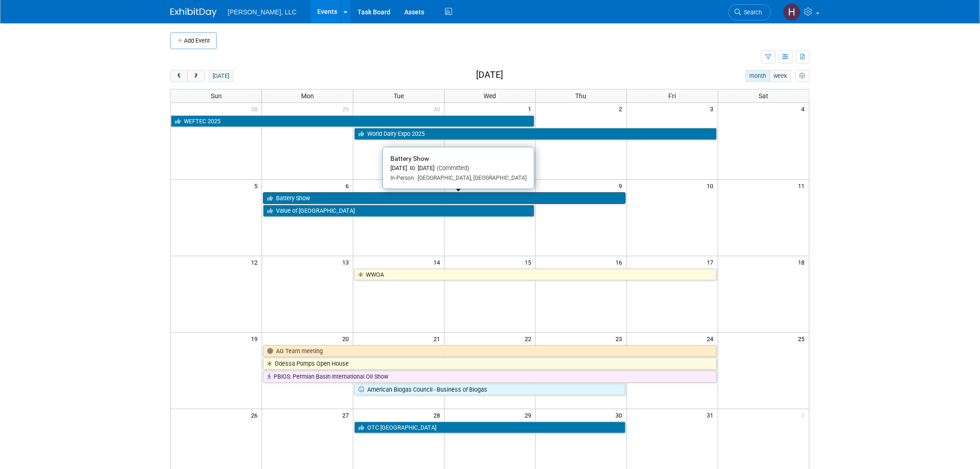
click at [362, 198] on link "Battery Show" at bounding box center [444, 198] width 362 height 12
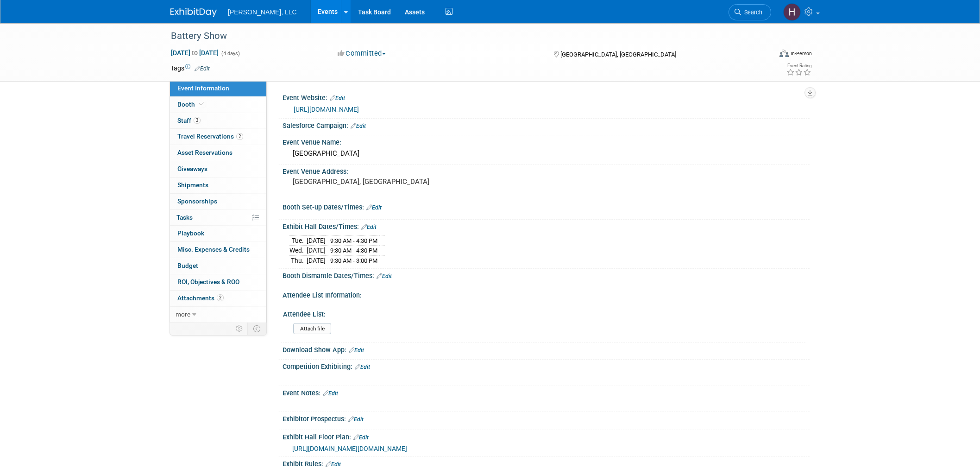
select select "Industrial"
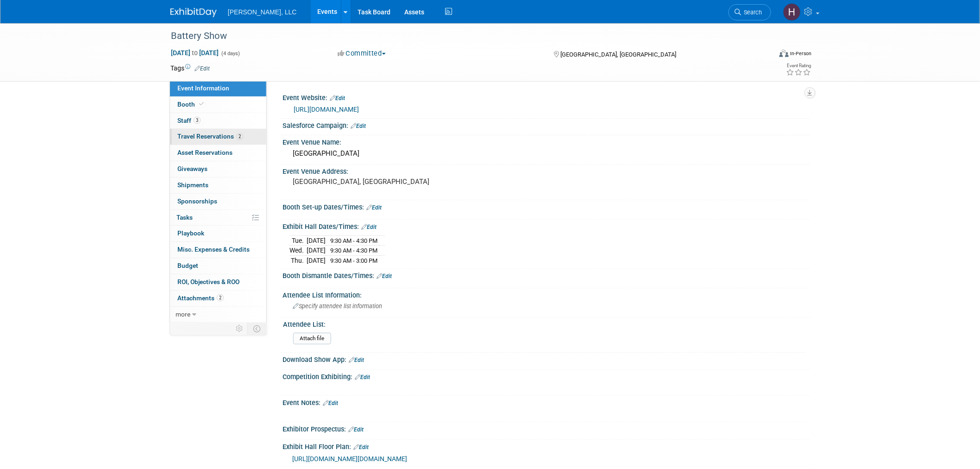
click at [205, 139] on span "Travel Reservations 2" at bounding box center [210, 135] width 66 height 7
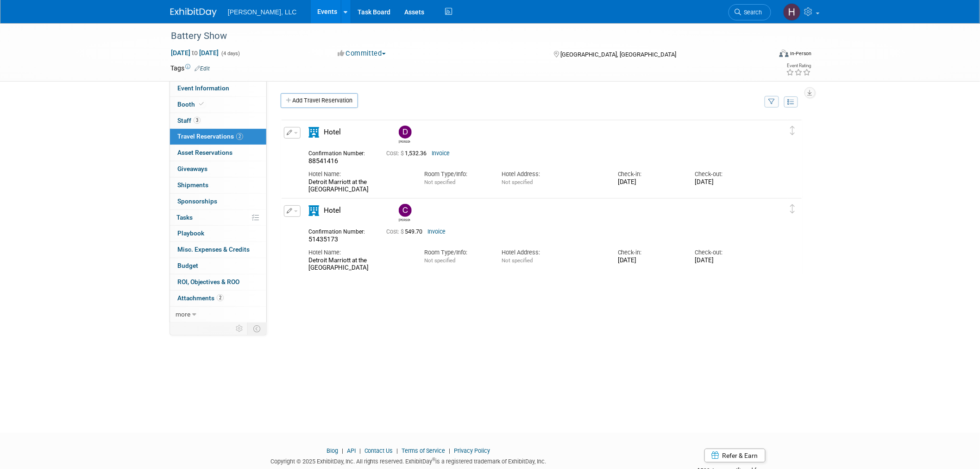
click at [311, 8] on link "Events" at bounding box center [328, 11] width 34 height 23
